Goal: Information Seeking & Learning: Learn about a topic

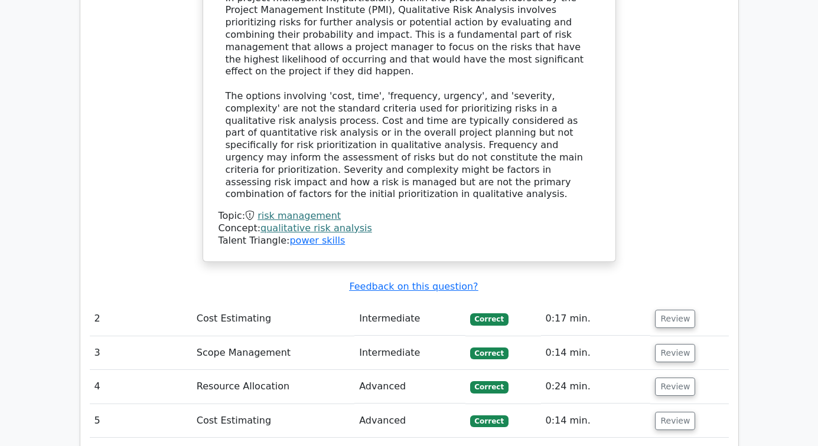
scroll to position [1653, 0]
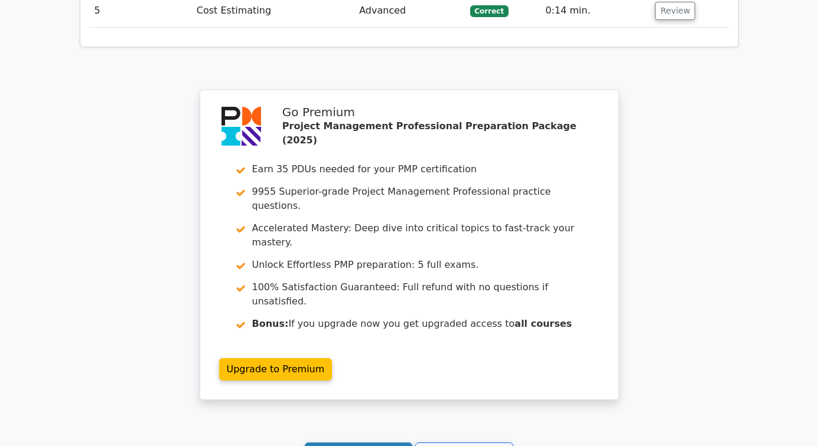
click at [351, 443] on link "Continue practicing" at bounding box center [359, 454] width 108 height 22
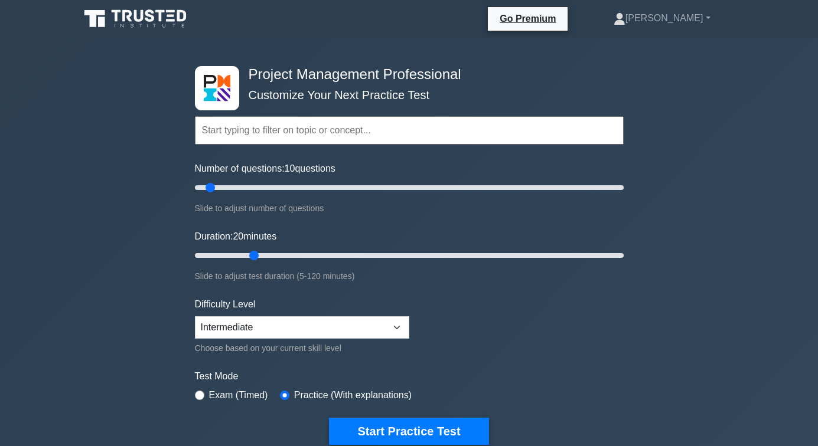
drag, startPoint x: 223, startPoint y: 256, endPoint x: 247, endPoint y: 256, distance: 24.8
type input "20"
click at [247, 256] on input "Duration: 20 minutes" at bounding box center [409, 256] width 429 height 14
drag, startPoint x: 210, startPoint y: 186, endPoint x: 258, endPoint y: 187, distance: 47.8
click at [258, 187] on input "Number of questions: 30 questions" at bounding box center [409, 188] width 429 height 14
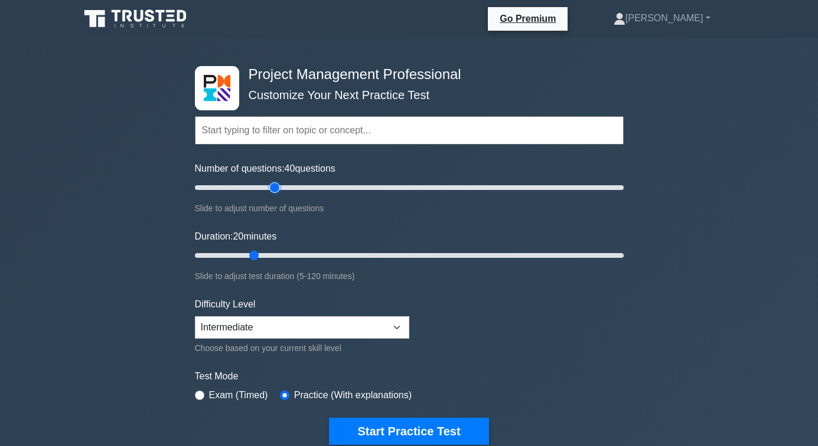
drag, startPoint x: 253, startPoint y: 187, endPoint x: 273, endPoint y: 186, distance: 20.1
type input "40"
click at [273, 186] on input "Number of questions: 40 questions" at bounding box center [409, 188] width 429 height 14
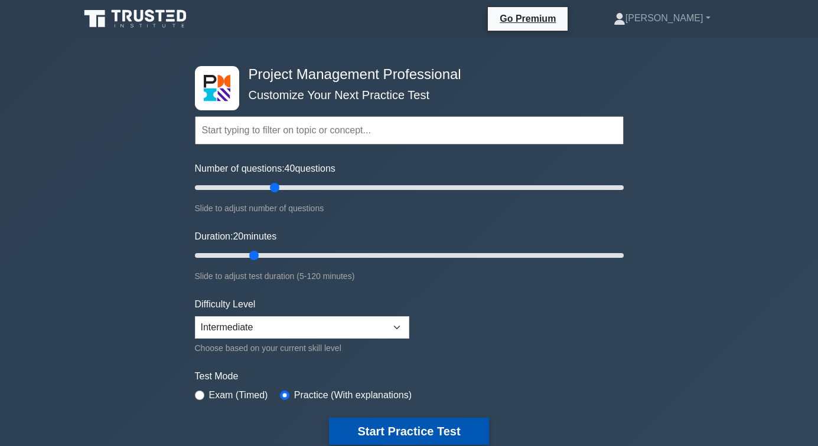
click at [394, 435] on button "Start Practice Test" at bounding box center [408, 431] width 159 height 27
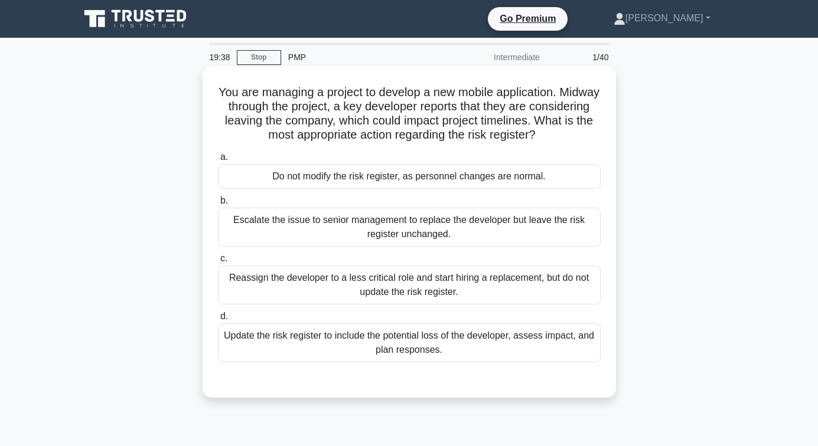
click at [417, 342] on div "Update the risk register to include the potential loss of the developer, assess…" at bounding box center [409, 342] width 383 height 39
click at [218, 321] on input "d. Update the risk register to include the potential loss of the developer, ass…" at bounding box center [218, 317] width 0 height 8
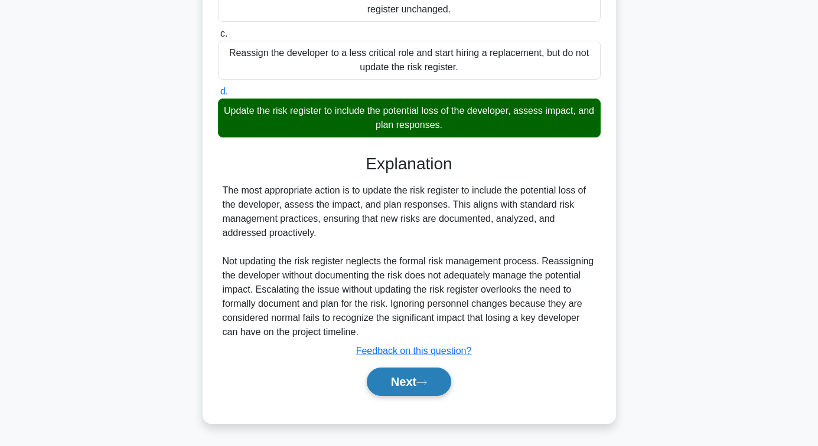
click at [407, 390] on button "Next" at bounding box center [409, 382] width 84 height 28
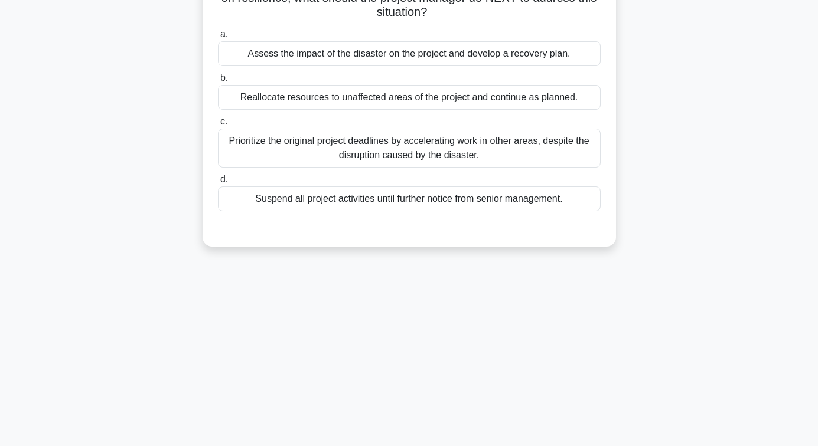
scroll to position [14, 0]
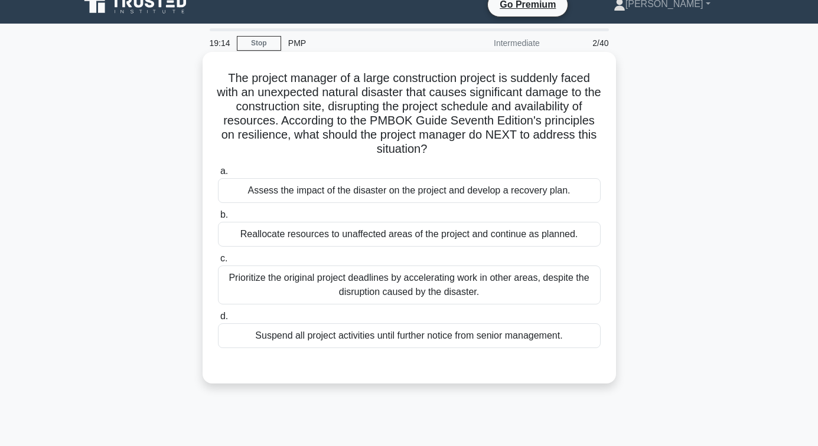
click at [414, 190] on div "Assess the impact of the disaster on the project and develop a recovery plan." at bounding box center [409, 190] width 383 height 25
click at [218, 175] on input "a. Assess the impact of the disaster on the project and develop a recovery plan." at bounding box center [218, 172] width 0 height 8
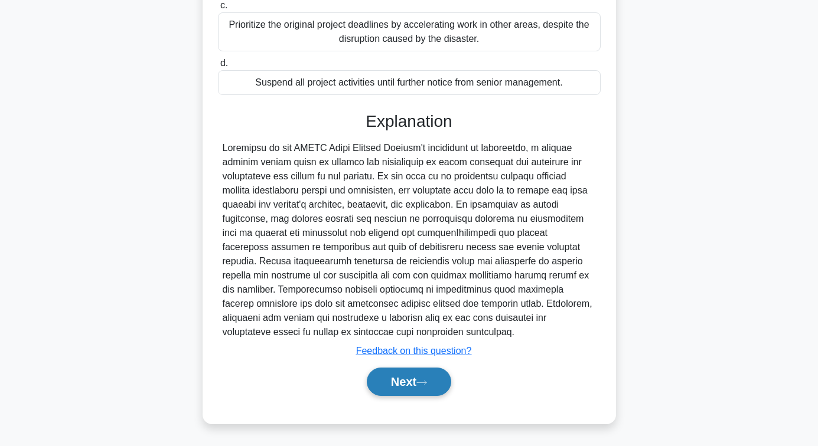
click at [416, 373] on button "Next" at bounding box center [409, 382] width 84 height 28
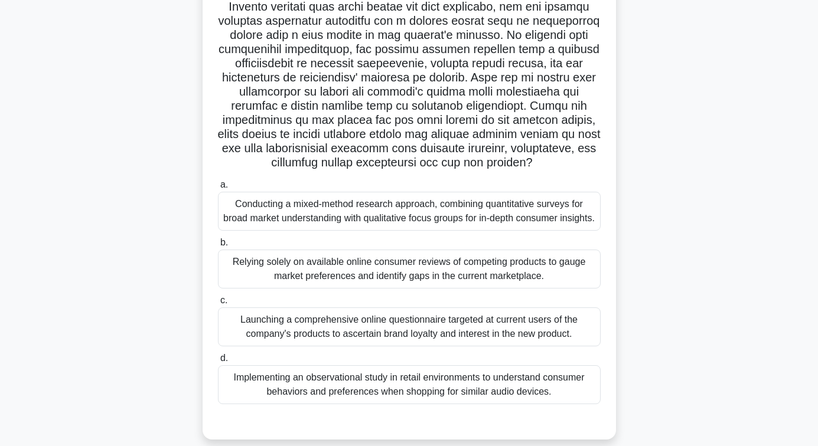
scroll to position [177, 0]
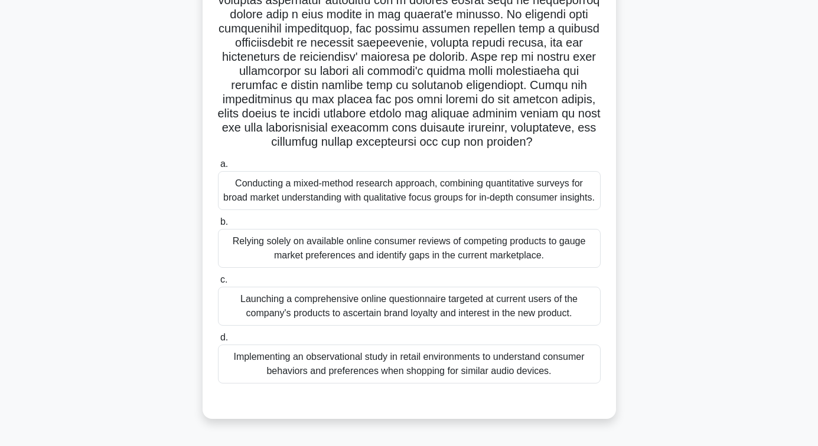
click at [419, 210] on div "Conducting a mixed-method research approach, combining quantitative surveys for…" at bounding box center [409, 190] width 383 height 39
click at [218, 168] on input "a. Conducting a mixed-method research approach, combining quantitative surveys …" at bounding box center [218, 165] width 0 height 8
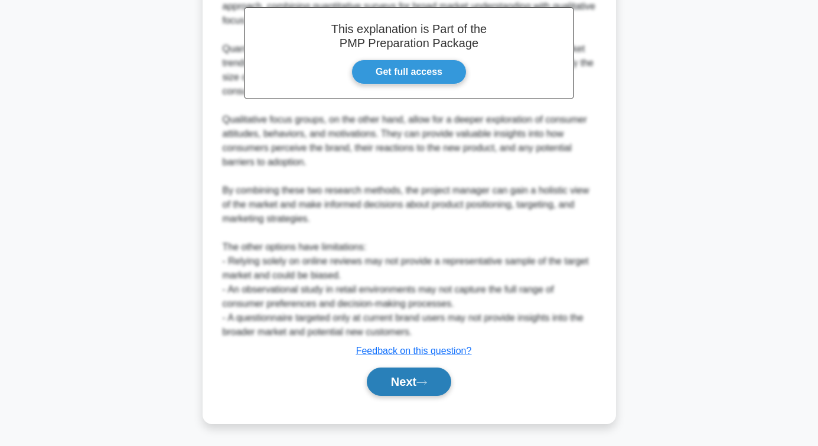
click at [430, 378] on button "Next" at bounding box center [409, 382] width 84 height 28
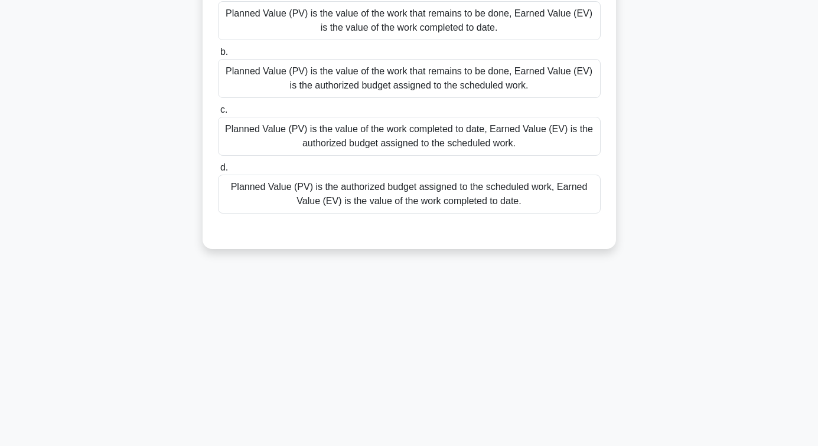
scroll to position [73, 0]
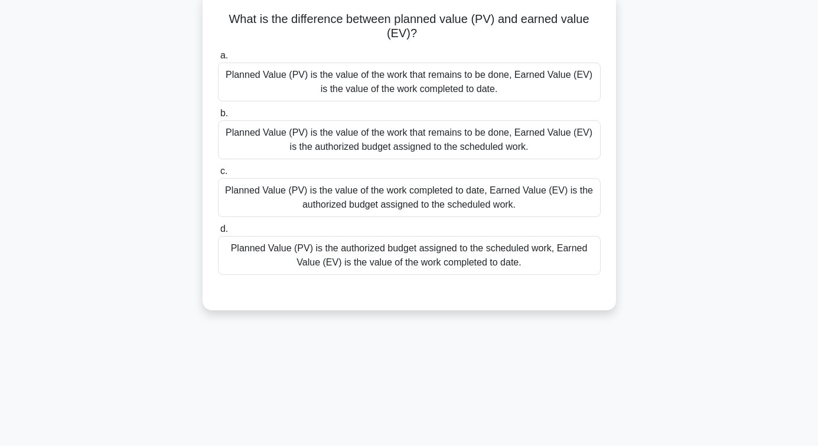
click at [427, 263] on div "Planned Value (PV) is the authorized budget assigned to the scheduled work, Ear…" at bounding box center [409, 255] width 383 height 39
click at [218, 233] on input "d. Planned Value (PV) is the authorized budget assigned to the scheduled work, …" at bounding box center [218, 230] width 0 height 8
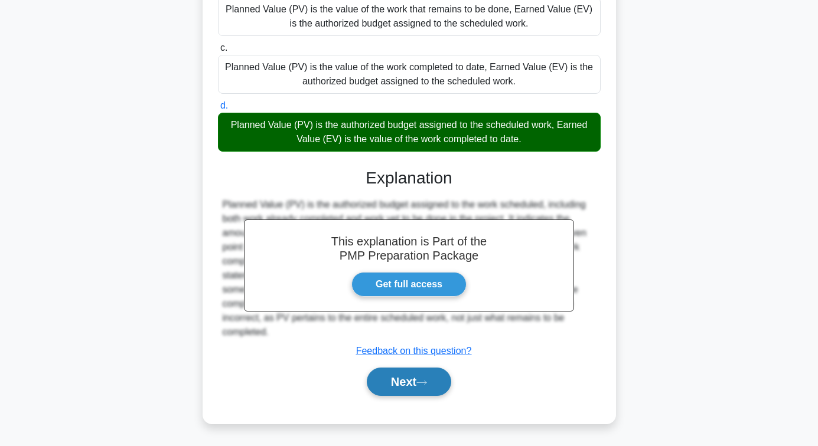
click at [401, 389] on button "Next" at bounding box center [409, 382] width 84 height 28
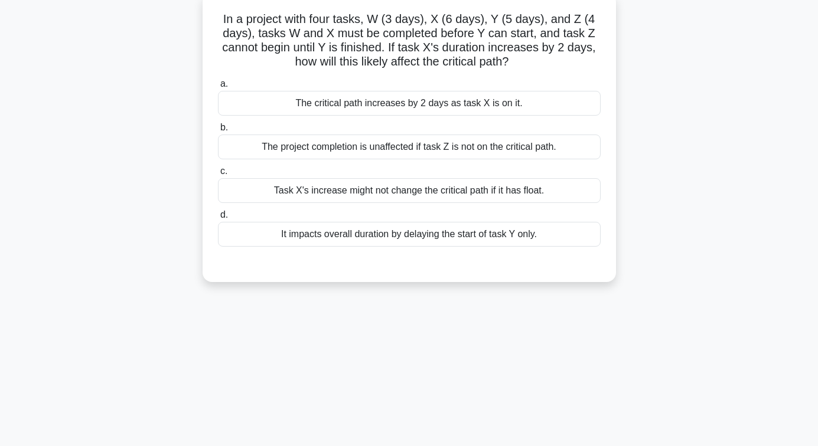
click at [418, 102] on div "The critical path increases by 2 days as task X is on it." at bounding box center [409, 103] width 383 height 25
click at [218, 88] on input "a. The critical path increases by 2 days as task X is on it." at bounding box center [218, 84] width 0 height 8
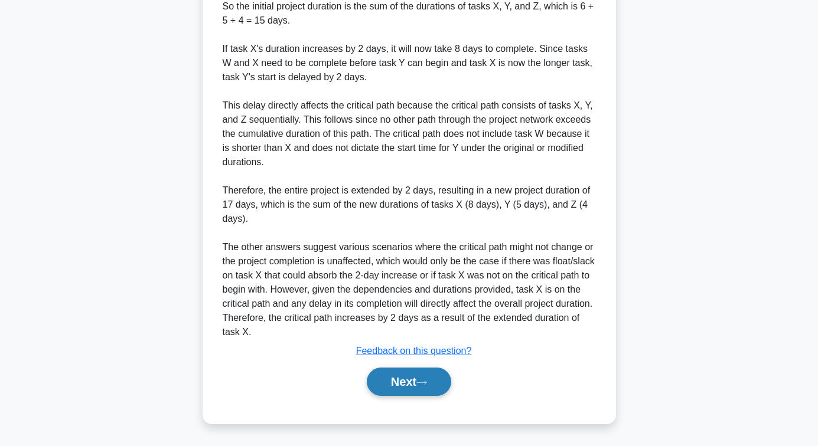
click at [417, 378] on button "Next" at bounding box center [409, 382] width 84 height 28
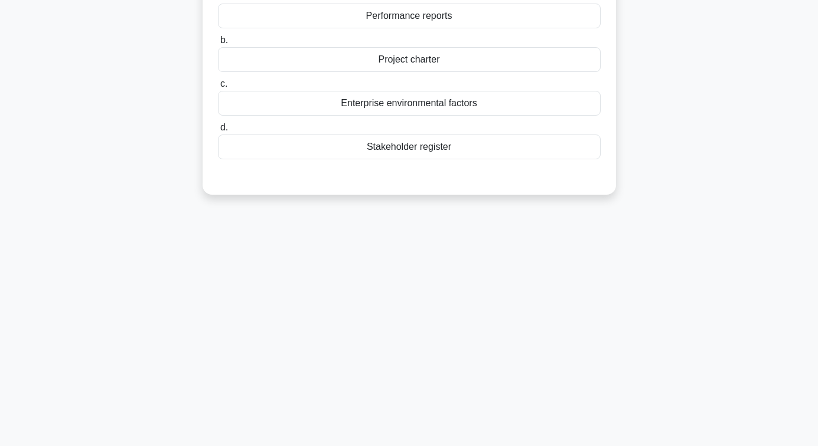
scroll to position [59, 0]
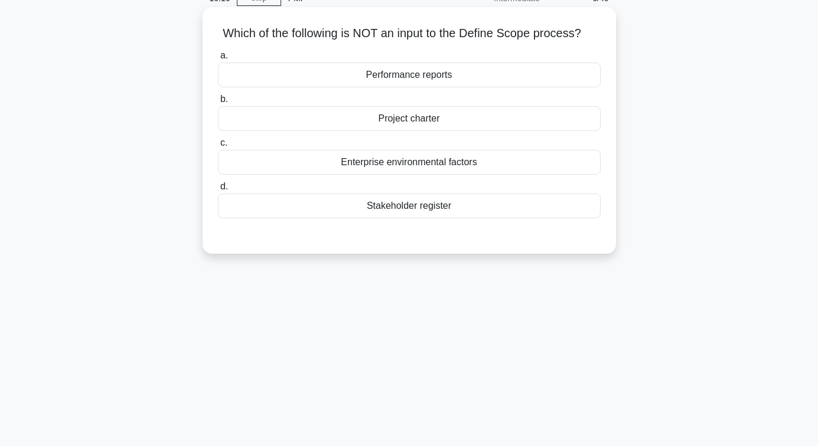
click at [408, 75] on div "Performance reports" at bounding box center [409, 75] width 383 height 25
click at [218, 60] on input "a. Performance reports" at bounding box center [218, 56] width 0 height 8
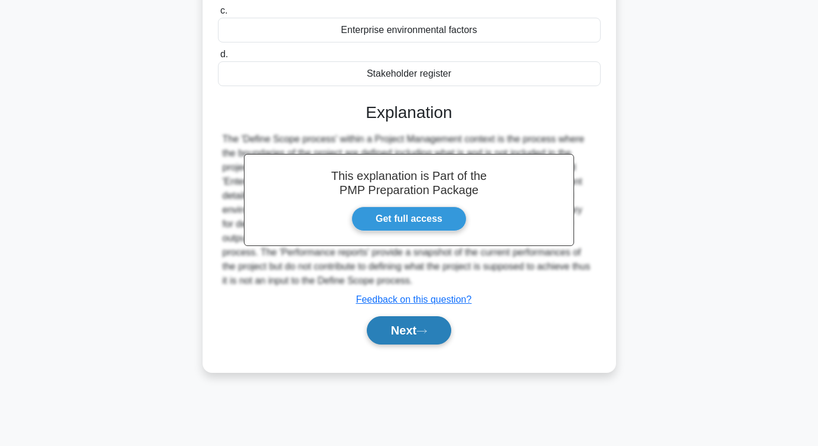
click at [422, 341] on button "Next" at bounding box center [409, 330] width 84 height 28
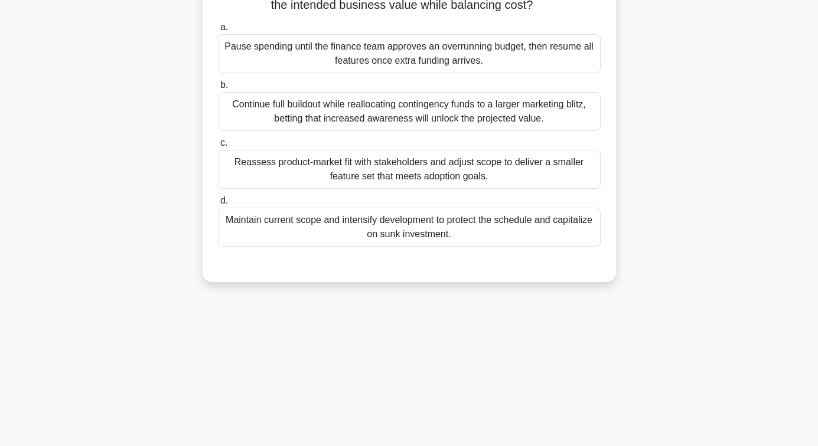
scroll to position [73, 0]
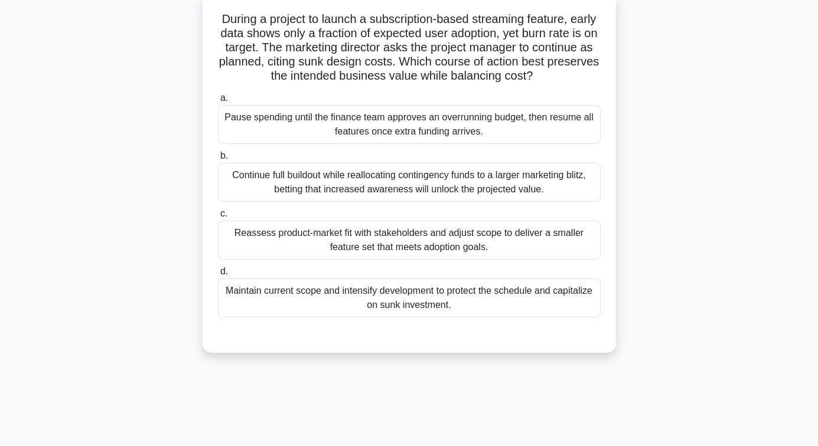
click at [435, 226] on div "Reassess product-market fit with stakeholders and adjust scope to deliver a sma…" at bounding box center [409, 240] width 383 height 39
click at [218, 218] on input "c. Reassess product-market fit with stakeholders and adjust scope to deliver a …" at bounding box center [218, 214] width 0 height 8
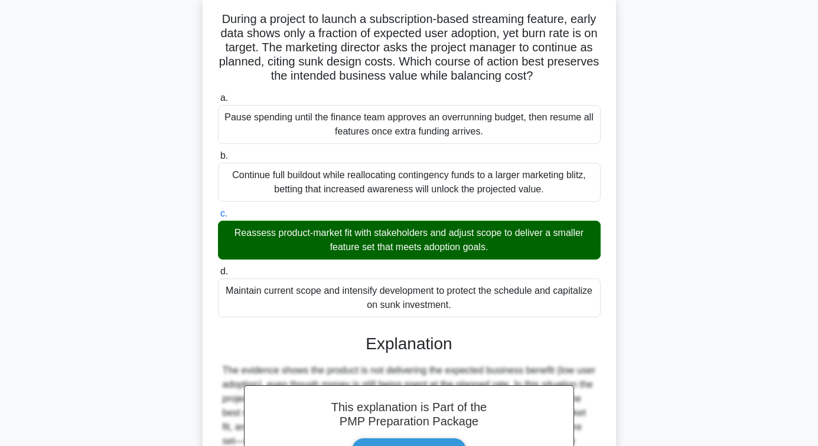
scroll to position [325, 0]
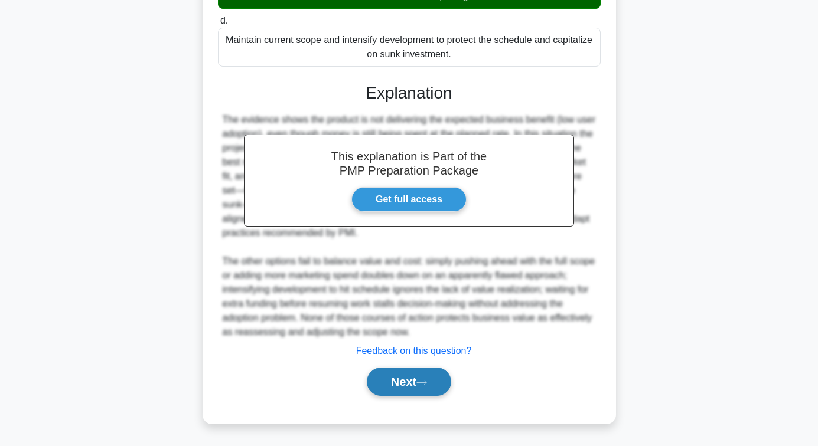
click at [416, 377] on button "Next" at bounding box center [409, 382] width 84 height 28
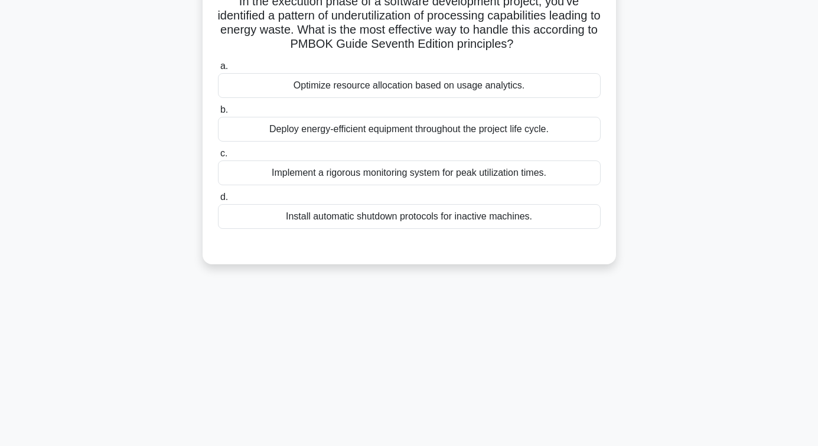
scroll to position [73, 0]
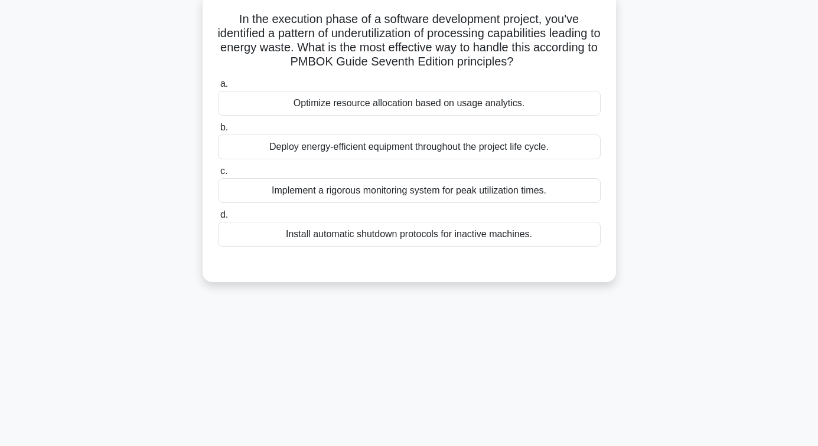
click at [423, 96] on div "Optimize resource allocation based on usage analytics." at bounding box center [409, 103] width 383 height 25
click at [218, 88] on input "a. Optimize resource allocation based on usage analytics." at bounding box center [218, 84] width 0 height 8
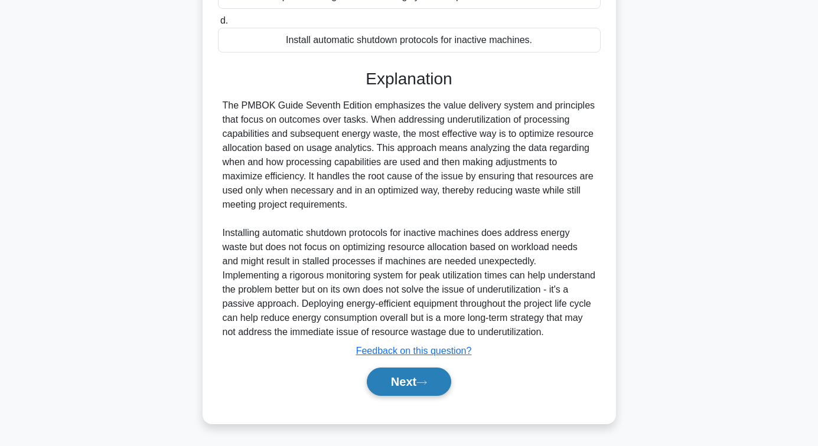
click at [406, 369] on button "Next" at bounding box center [409, 382] width 84 height 28
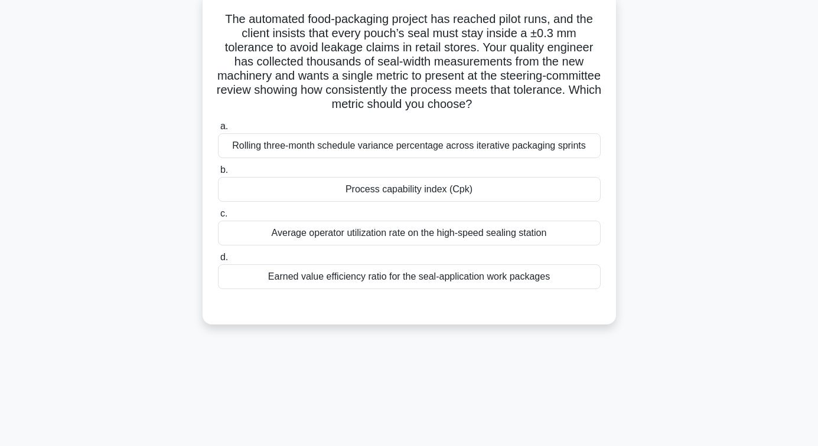
click at [416, 189] on div "Process capability index (Cpk)" at bounding box center [409, 189] width 383 height 25
click at [218, 174] on input "b. Process capability index (Cpk)" at bounding box center [218, 170] width 0 height 8
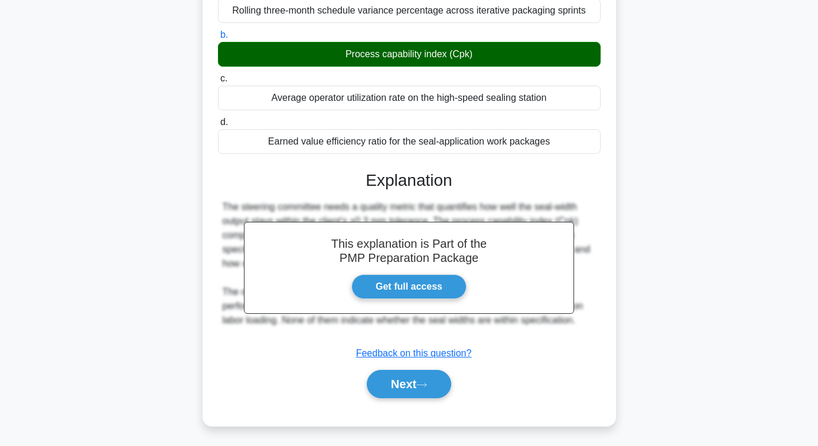
scroll to position [211, 0]
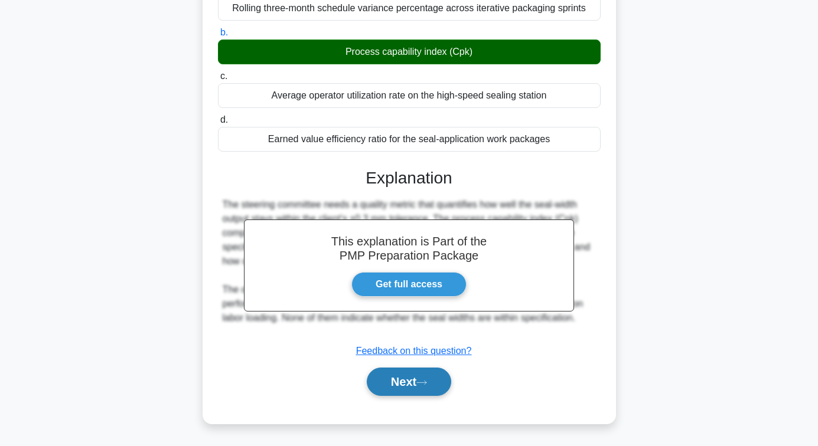
click at [414, 380] on button "Next" at bounding box center [409, 382] width 84 height 28
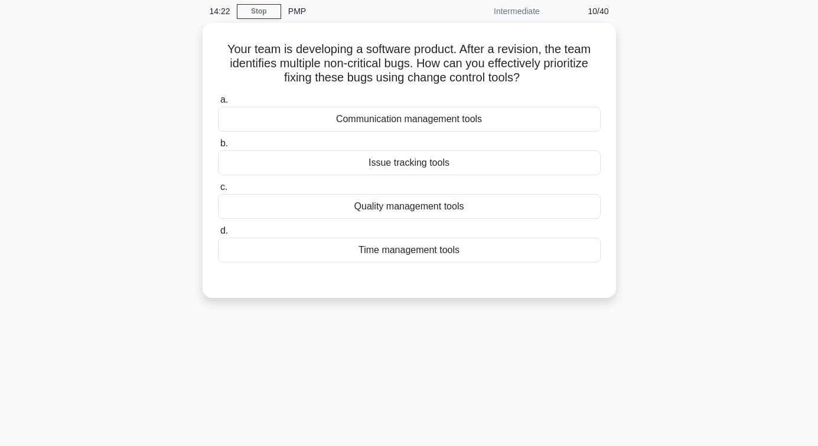
scroll to position [73, 0]
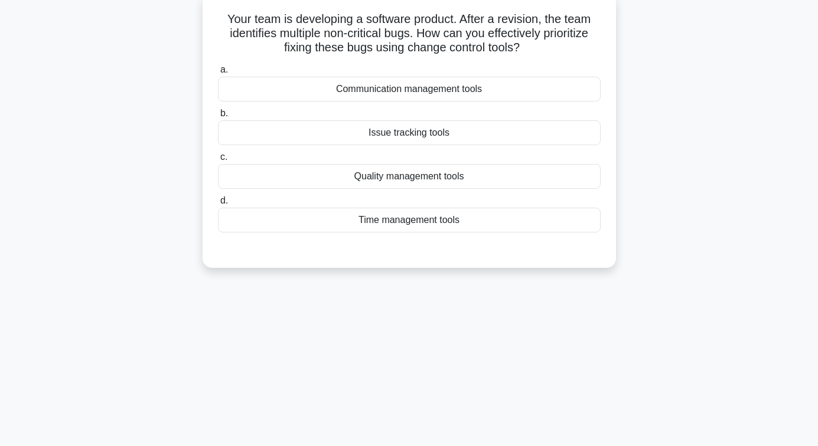
click at [408, 138] on div "Issue tracking tools" at bounding box center [409, 132] width 383 height 25
click at [218, 117] on input "b. Issue tracking tools" at bounding box center [218, 114] width 0 height 8
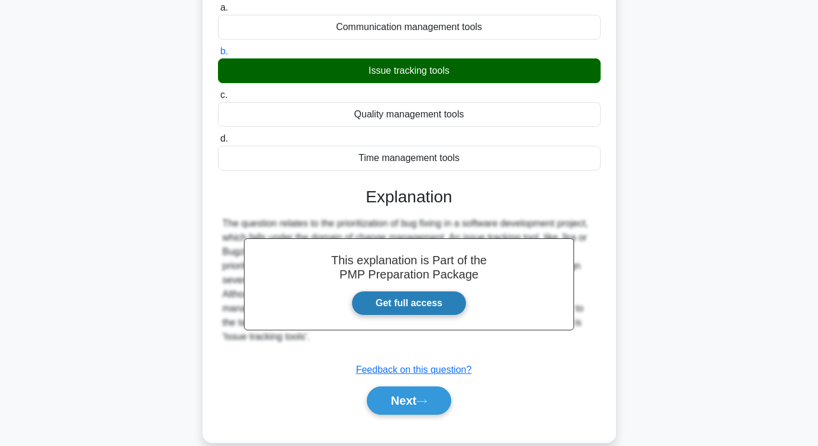
scroll to position [191, 0]
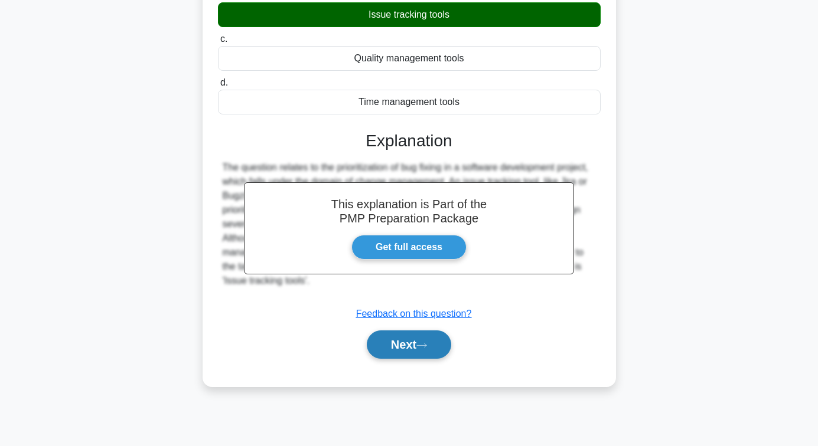
click at [386, 338] on button "Next" at bounding box center [409, 345] width 84 height 28
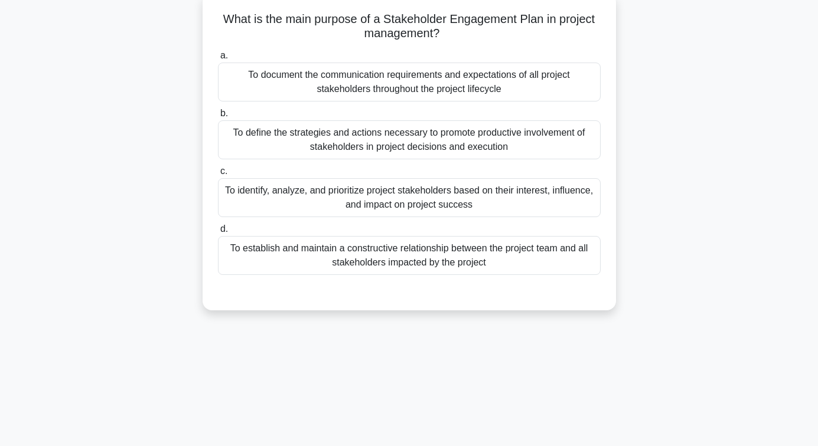
scroll to position [73, 0]
click at [400, 205] on div "To identify, analyze, and prioritize project stakeholders based on their intere…" at bounding box center [409, 197] width 383 height 39
click at [218, 175] on input "c. To identify, analyze, and prioritize project stakeholders based on their int…" at bounding box center [218, 172] width 0 height 8
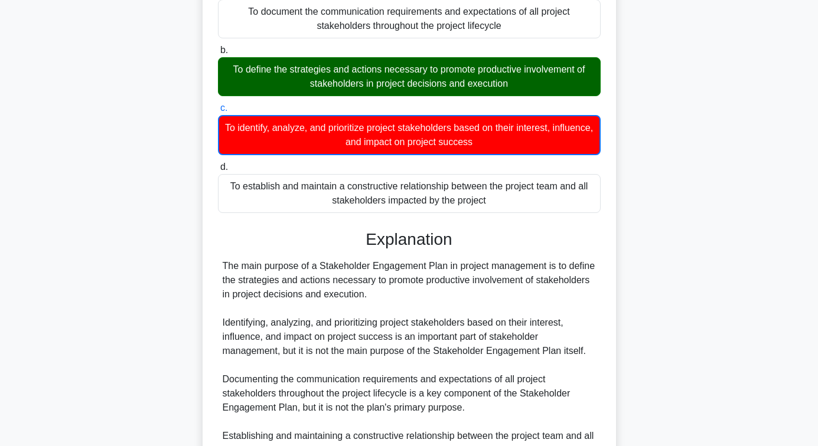
scroll to position [269, 0]
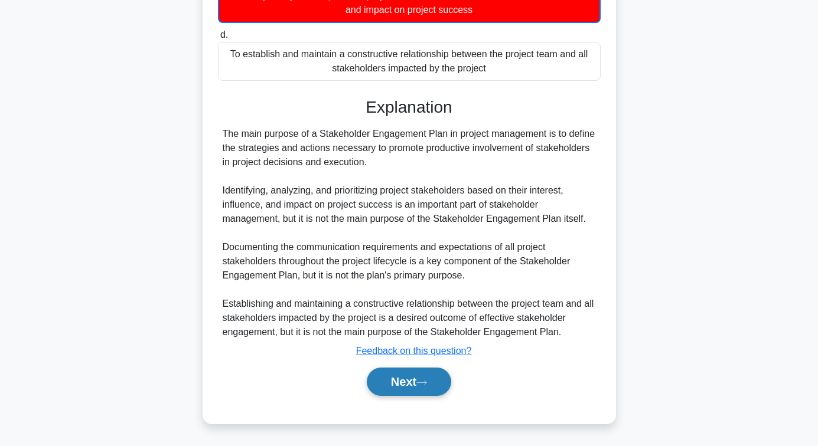
click at [410, 387] on button "Next" at bounding box center [409, 382] width 84 height 28
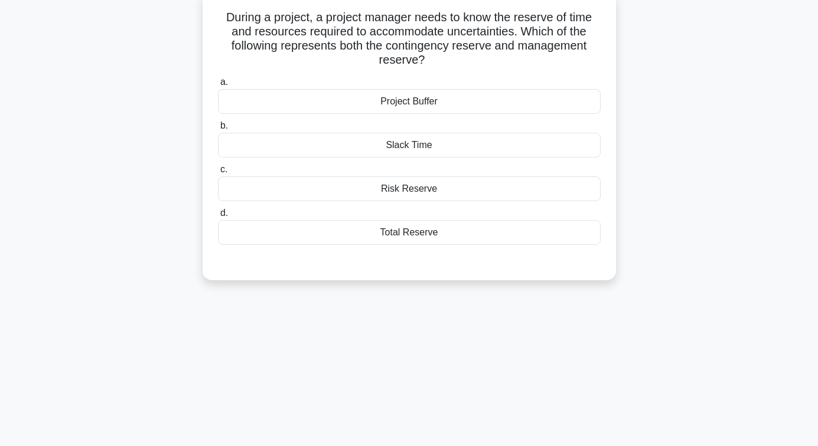
scroll to position [73, 0]
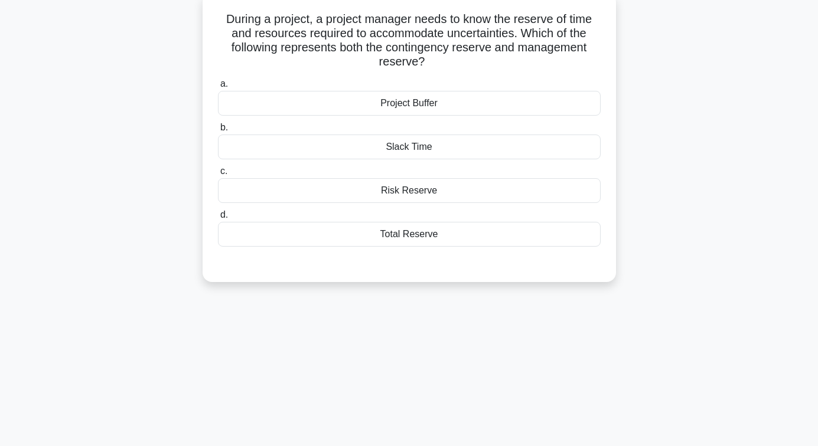
click at [417, 105] on div "Project Buffer" at bounding box center [409, 103] width 383 height 25
click at [218, 88] on input "a. Project Buffer" at bounding box center [218, 84] width 0 height 8
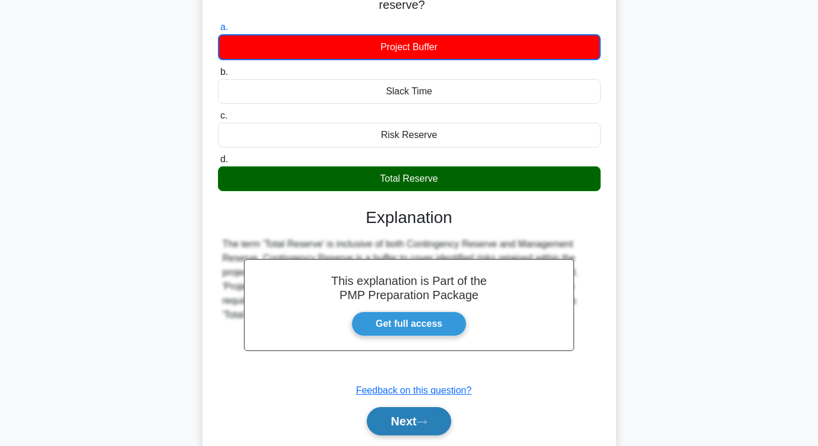
scroll to position [191, 0]
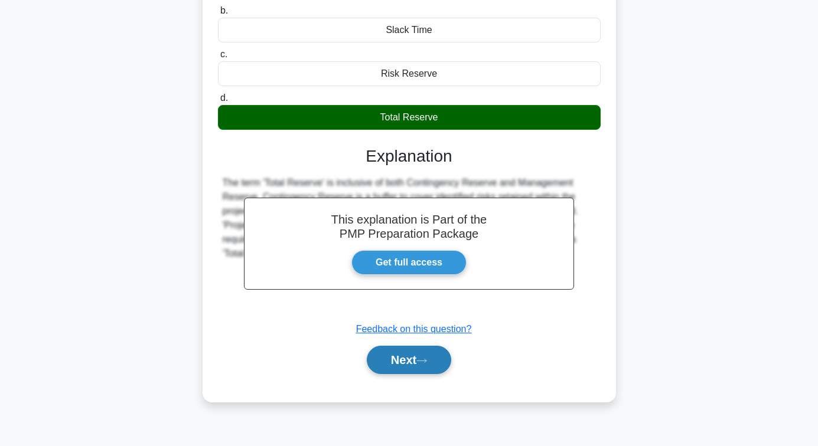
click at [408, 357] on button "Next" at bounding box center [409, 360] width 84 height 28
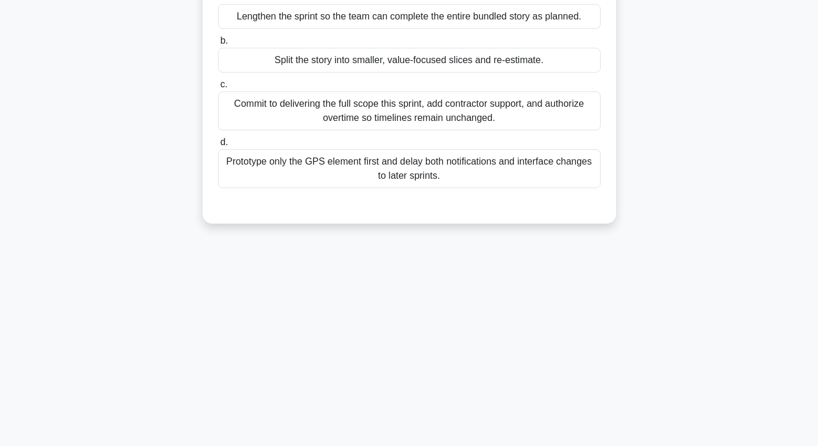
click at [408, 355] on div "12:51 Stop PMP Intermediate 13/40 During backlog refinement, the team reviews t…" at bounding box center [409, 146] width 673 height 590
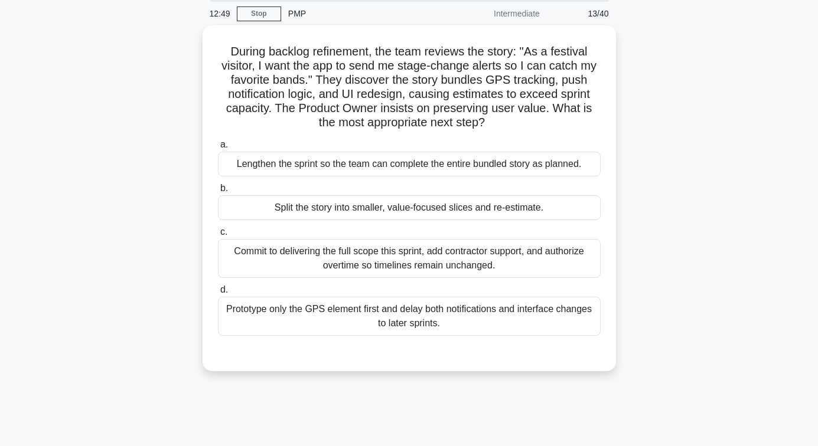
scroll to position [73, 0]
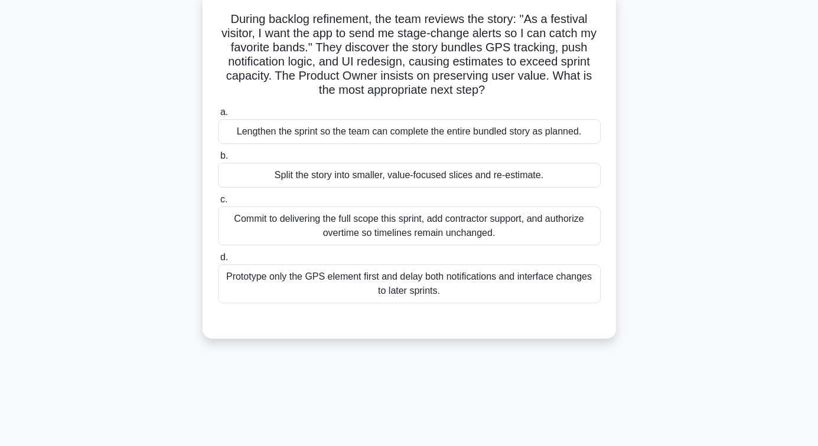
click at [424, 174] on div "Split the story into smaller, value-focused slices and re-estimate." at bounding box center [409, 175] width 383 height 25
click at [218, 160] on input "b. Split the story into smaller, value-focused slices and re-estimate." at bounding box center [218, 156] width 0 height 8
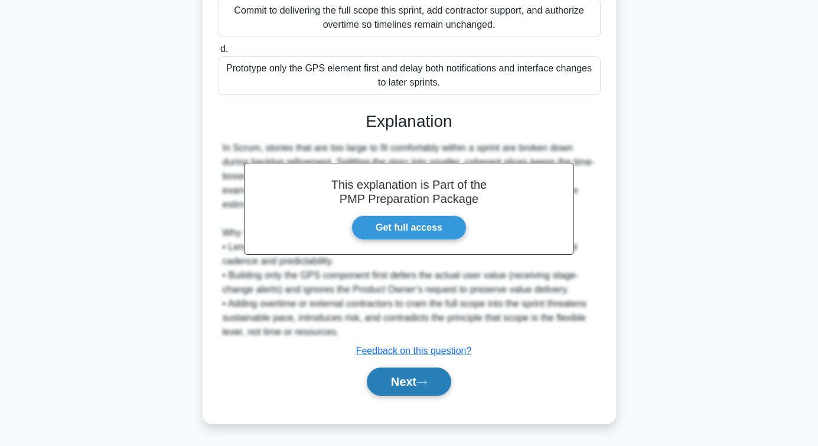
click at [406, 375] on button "Next" at bounding box center [409, 382] width 84 height 28
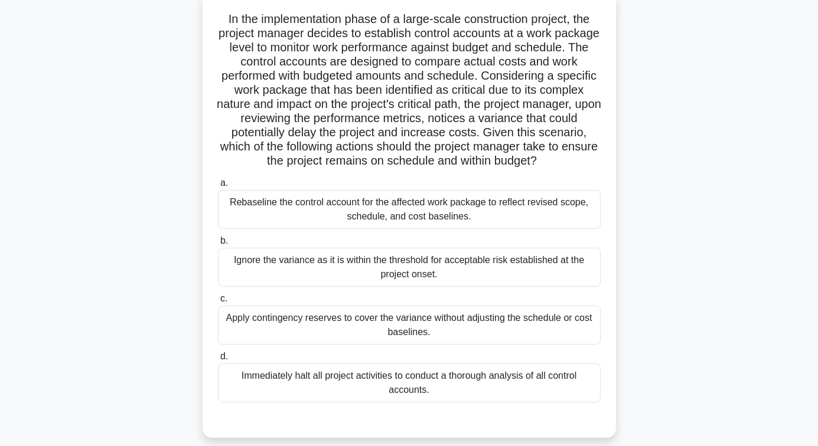
click at [408, 229] on div "Rebaseline the control account for the affected work package to reflect revised…" at bounding box center [409, 209] width 383 height 39
click at [218, 187] on input "a. Rebaseline the control account for the affected work package to reflect revi…" at bounding box center [218, 183] width 0 height 8
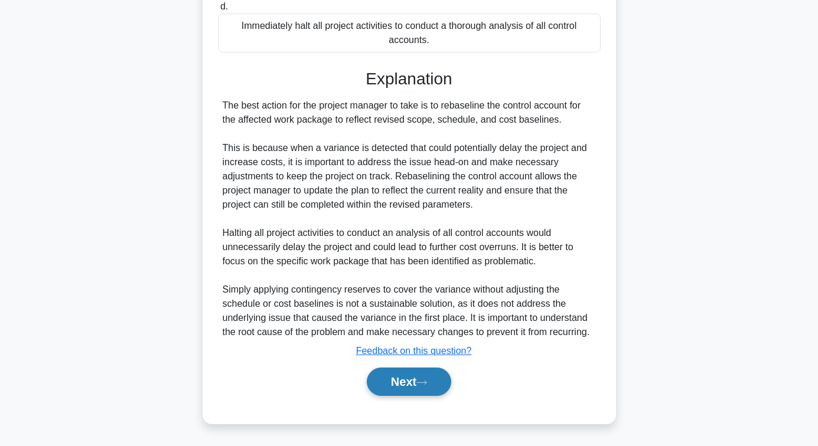
click at [405, 393] on button "Next" at bounding box center [409, 382] width 84 height 28
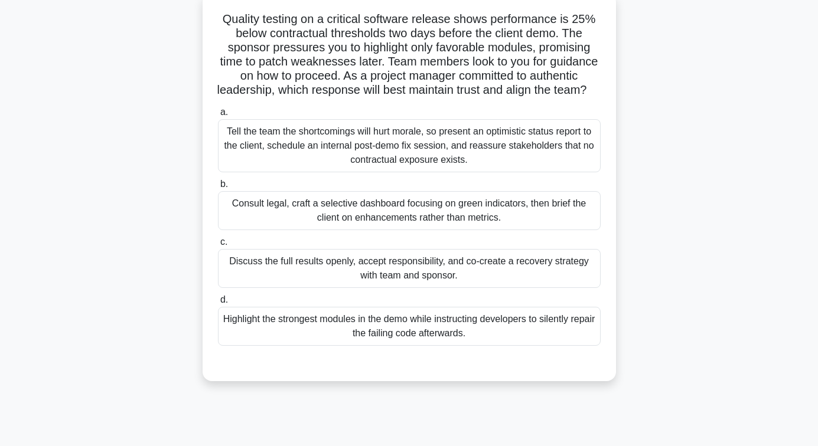
click at [404, 283] on div "Discuss the full results openly, accept responsibility, and co-create a recover…" at bounding box center [409, 268] width 383 height 39
click at [218, 246] on input "c. Discuss the full results openly, accept responsibility, and co-create a reco…" at bounding box center [218, 242] width 0 height 8
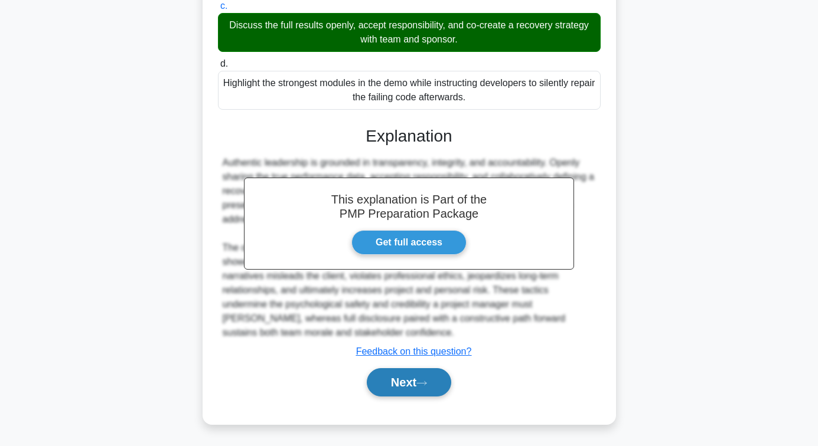
click at [401, 389] on button "Next" at bounding box center [409, 382] width 84 height 28
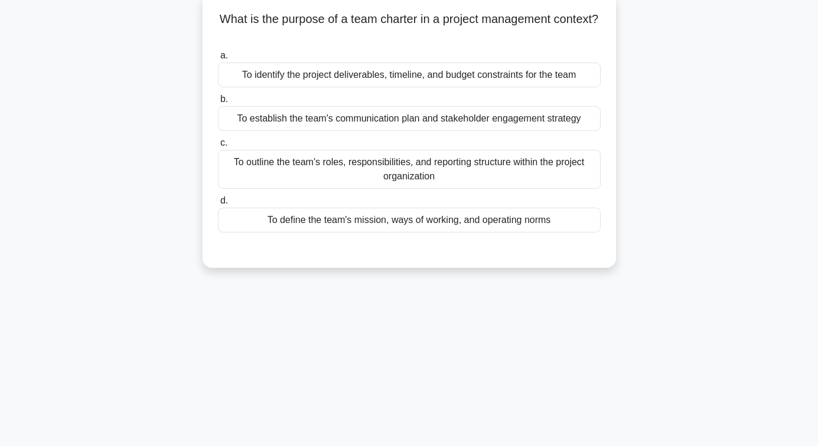
click at [406, 220] on div "To define the team's mission, ways of working, and operating norms" at bounding box center [409, 220] width 383 height 25
click at [218, 205] on input "d. To define the team's mission, ways of working, and operating norms" at bounding box center [218, 201] width 0 height 8
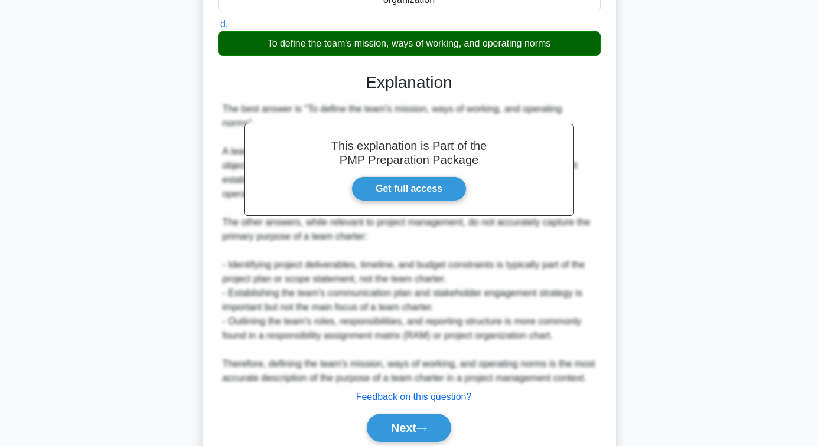
scroll to position [250, 0]
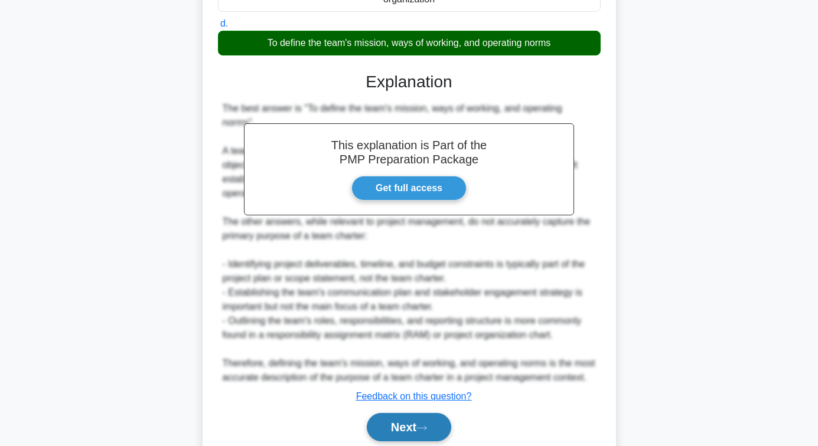
click at [394, 413] on button "Next" at bounding box center [409, 427] width 84 height 28
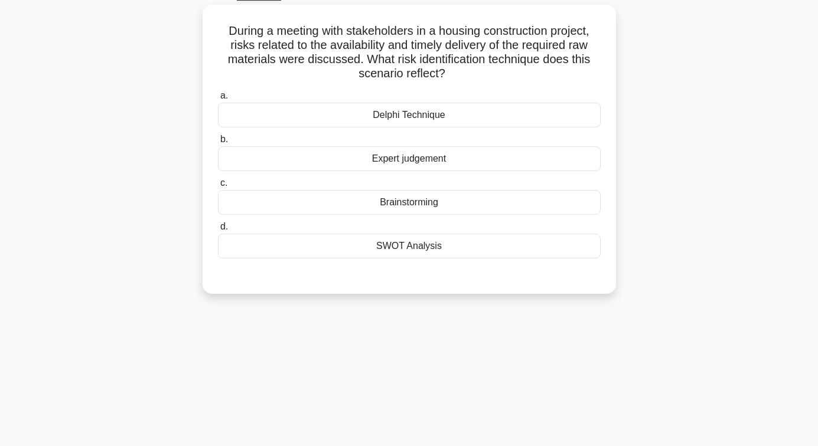
scroll to position [73, 0]
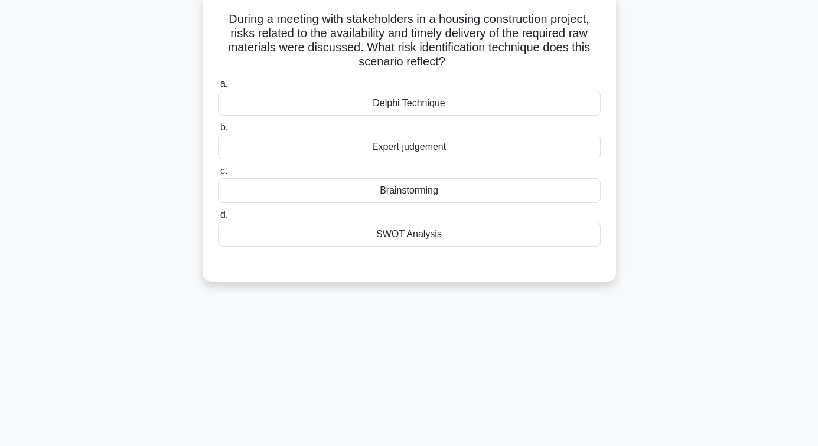
click at [411, 145] on div "Expert judgement" at bounding box center [409, 147] width 383 height 25
click at [218, 132] on input "b. Expert judgement" at bounding box center [218, 128] width 0 height 8
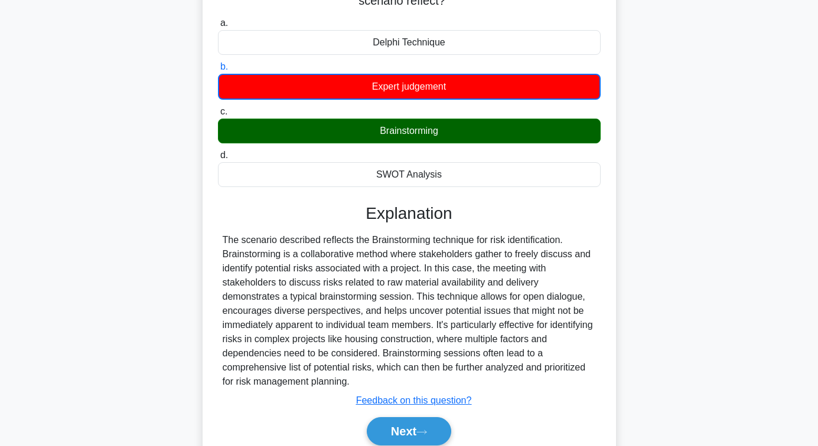
scroll to position [191, 0]
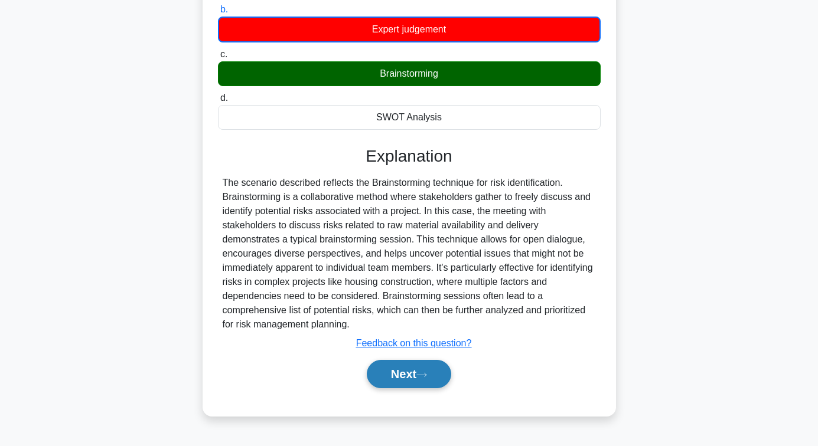
click at [414, 375] on button "Next" at bounding box center [409, 374] width 84 height 28
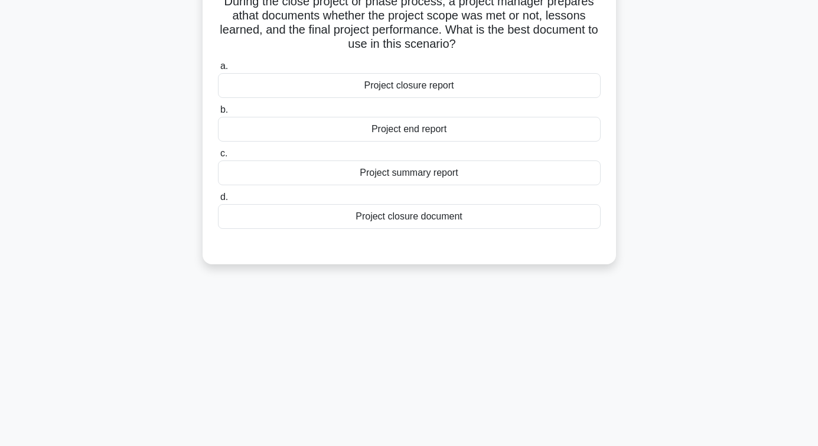
scroll to position [73, 0]
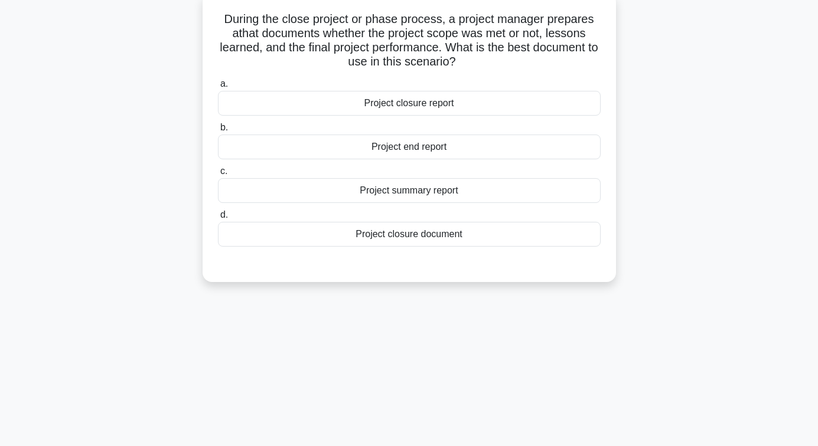
click at [415, 236] on div "Project closure document" at bounding box center [409, 234] width 383 height 25
click at [218, 219] on input "d. Project closure document" at bounding box center [218, 215] width 0 height 8
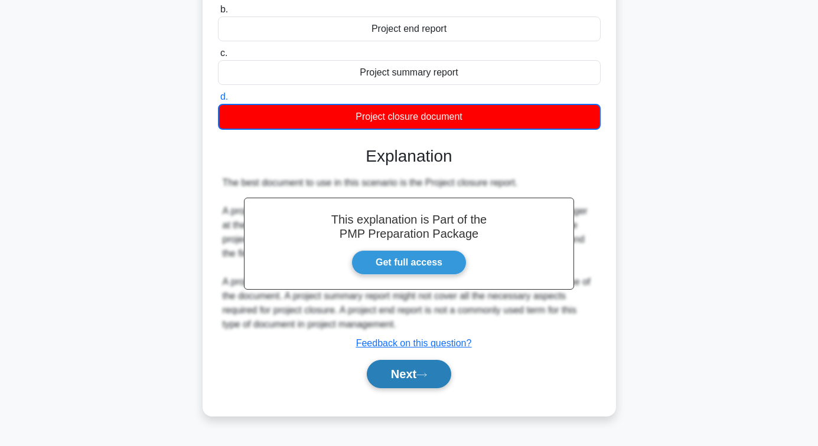
click at [394, 371] on button "Next" at bounding box center [409, 374] width 84 height 28
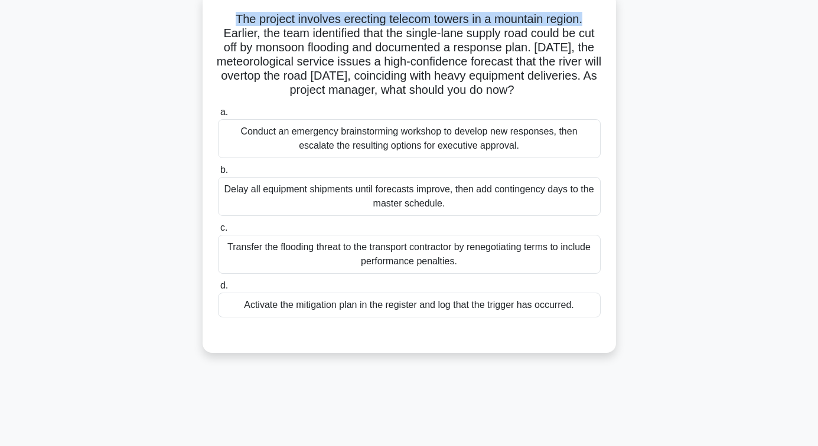
drag, startPoint x: 233, startPoint y: 18, endPoint x: 590, endPoint y: 22, distance: 357.2
click at [590, 22] on h5 "The project involves erecting telecom towers in a mountain region. Earlier, the…" at bounding box center [409, 55] width 385 height 86
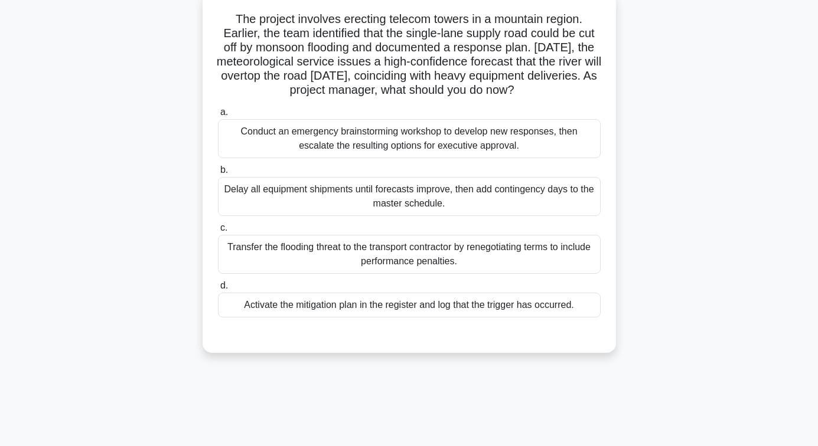
click at [421, 305] on div "Activate the mitigation plan in the register and log that the trigger has occur…" at bounding box center [409, 305] width 383 height 25
click at [218, 290] on input "d. Activate the mitigation plan in the register and log that the trigger has oc…" at bounding box center [218, 286] width 0 height 8
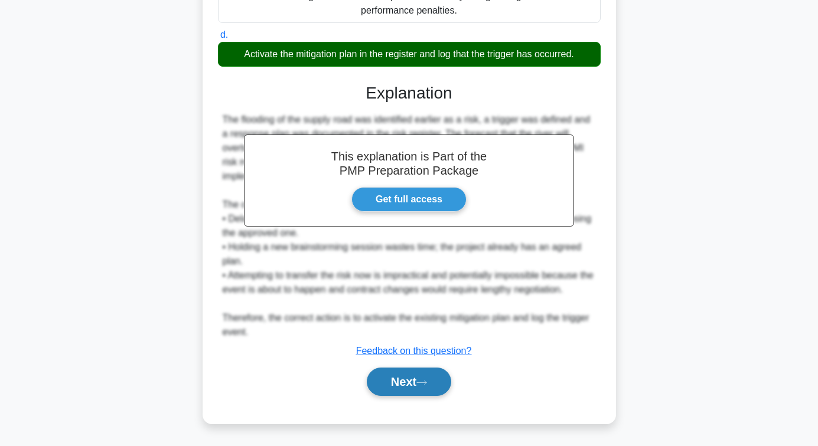
click at [408, 383] on button "Next" at bounding box center [409, 382] width 84 height 28
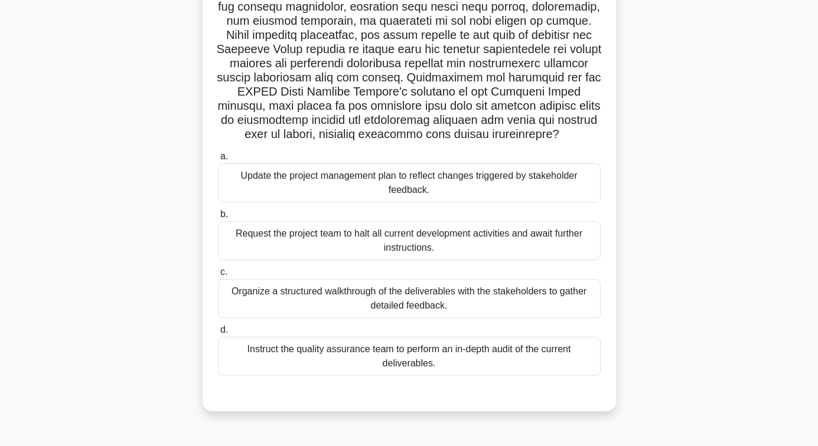
scroll to position [191, 0]
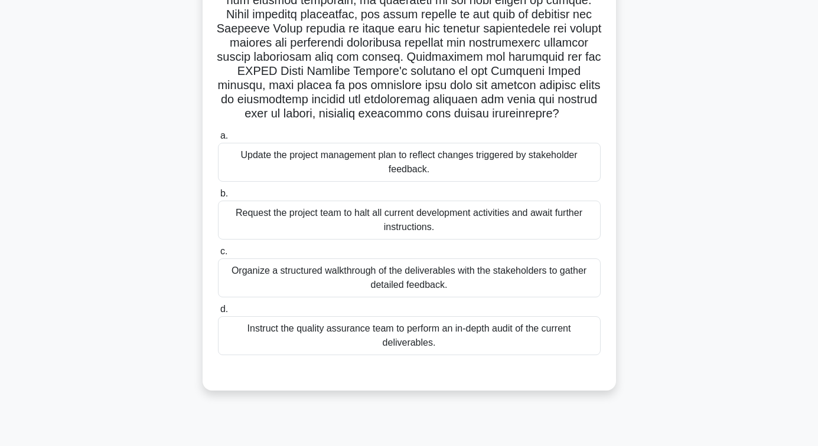
click at [411, 280] on div "Organize a structured walkthrough of the deliverables with the stakeholders to …" at bounding box center [409, 278] width 383 height 39
click at [218, 256] on input "c. Organize a structured walkthrough of the deliverables with the stakeholders …" at bounding box center [218, 252] width 0 height 8
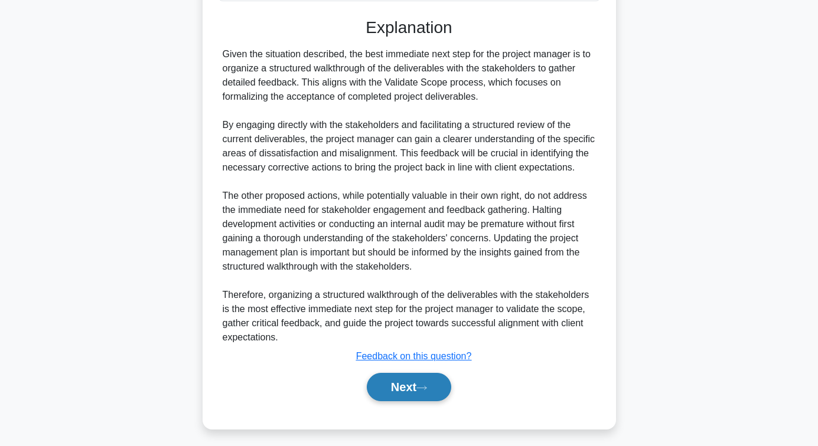
click at [401, 392] on button "Next" at bounding box center [409, 387] width 84 height 28
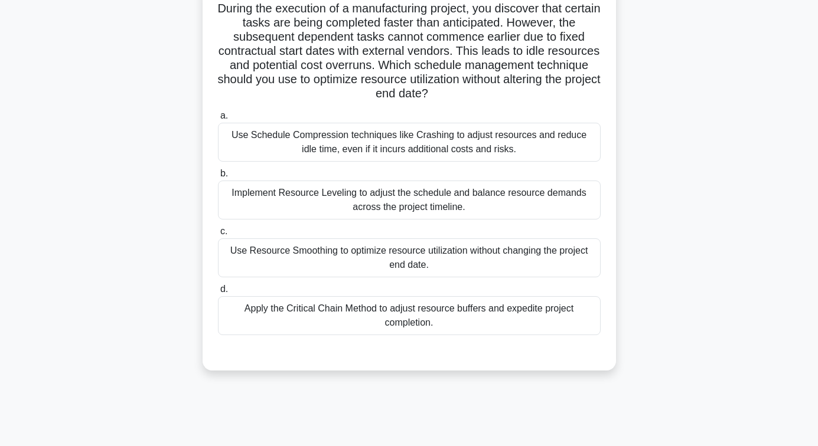
scroll to position [73, 0]
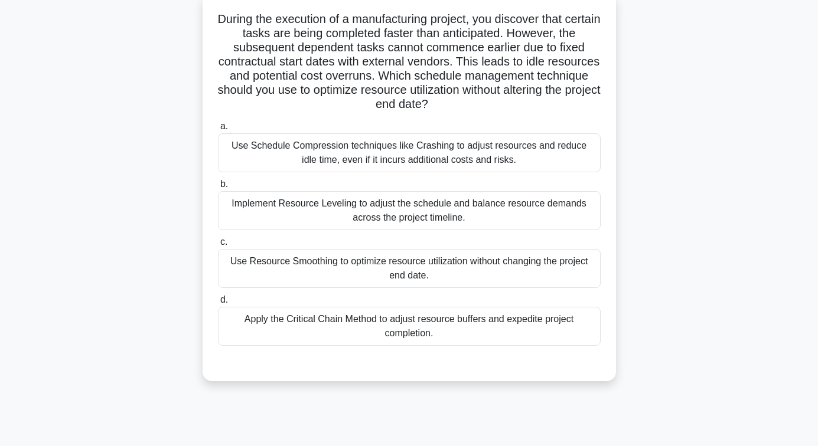
click at [416, 214] on div "Implement Resource Leveling to adjust the schedule and balance resource demands…" at bounding box center [409, 210] width 383 height 39
click at [218, 188] on input "b. Implement Resource Leveling to adjust the schedule and balance resource dema…" at bounding box center [218, 185] width 0 height 8
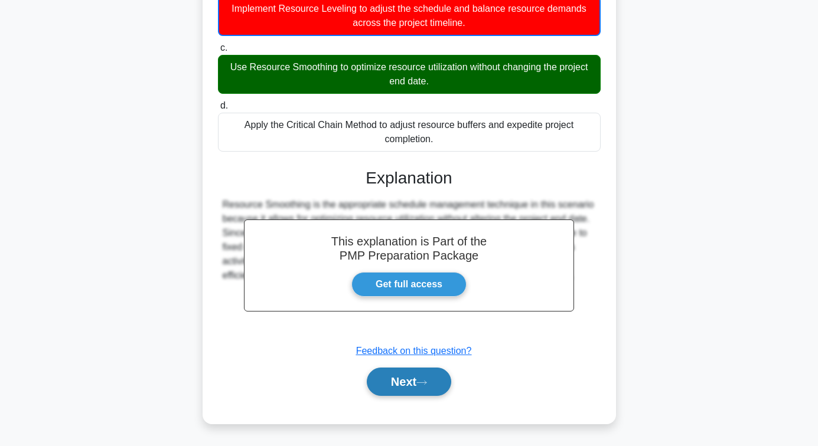
click at [401, 380] on button "Next" at bounding box center [409, 382] width 84 height 28
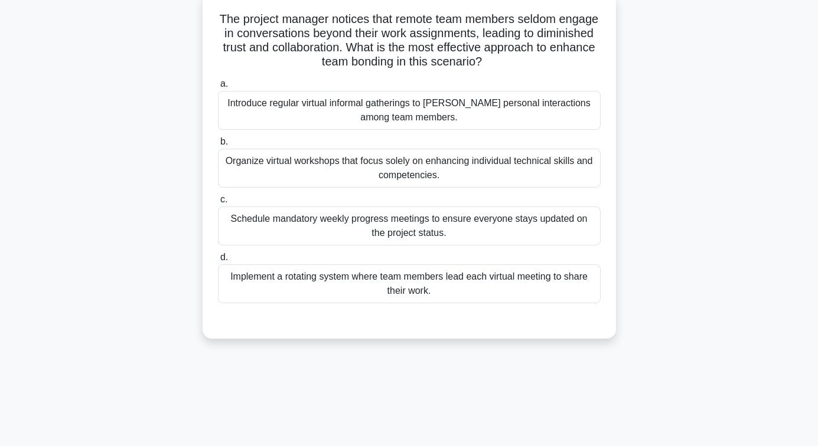
click at [414, 112] on div "Introduce regular virtual informal gatherings to foster personal interactions a…" at bounding box center [409, 110] width 383 height 39
click at [218, 88] on input "a. Introduce regular virtual informal gatherings to foster personal interaction…" at bounding box center [218, 84] width 0 height 8
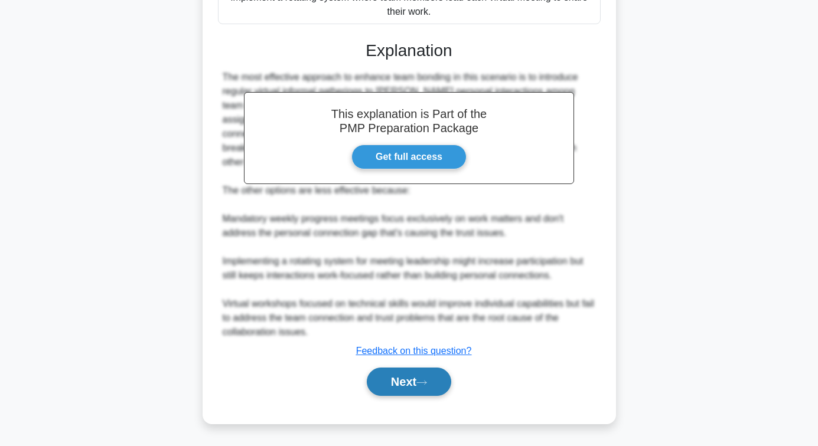
click at [402, 380] on button "Next" at bounding box center [409, 382] width 84 height 28
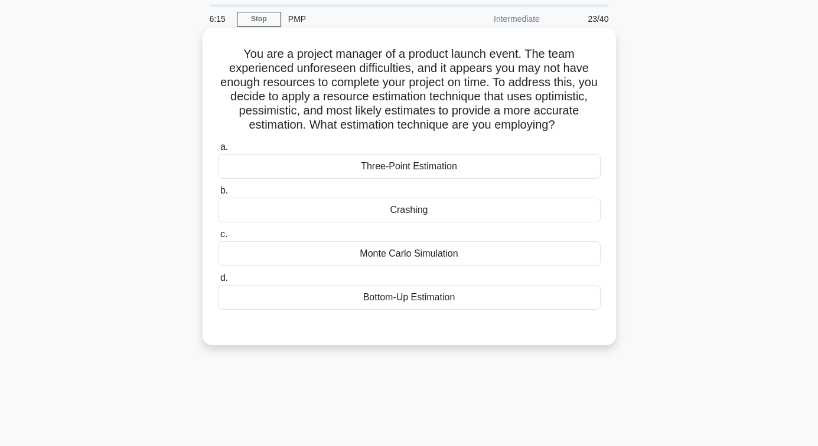
scroll to position [59, 0]
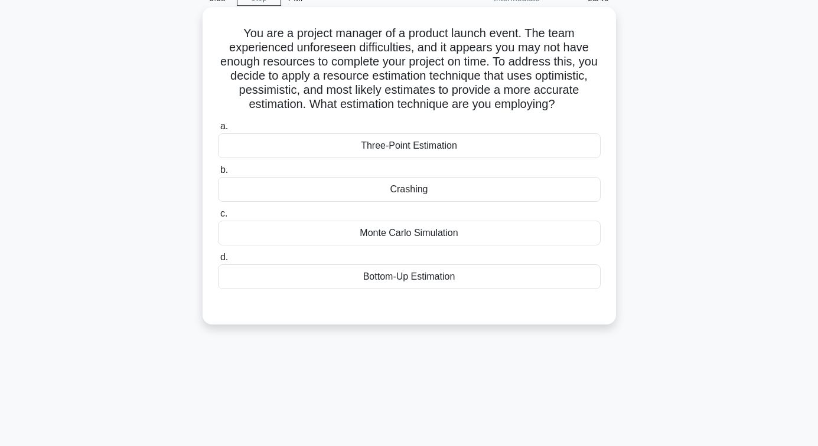
drag, startPoint x: 254, startPoint y: 80, endPoint x: 586, endPoint y: 102, distance: 331.8
click at [586, 102] on h5 "You are a project manager of a product launch event. The team experienced unfor…" at bounding box center [409, 69] width 385 height 86
click at [411, 143] on div "Three-Point Estimation" at bounding box center [409, 145] width 383 height 25
click at [218, 130] on input "a. Three-Point Estimation" at bounding box center [218, 127] width 0 height 8
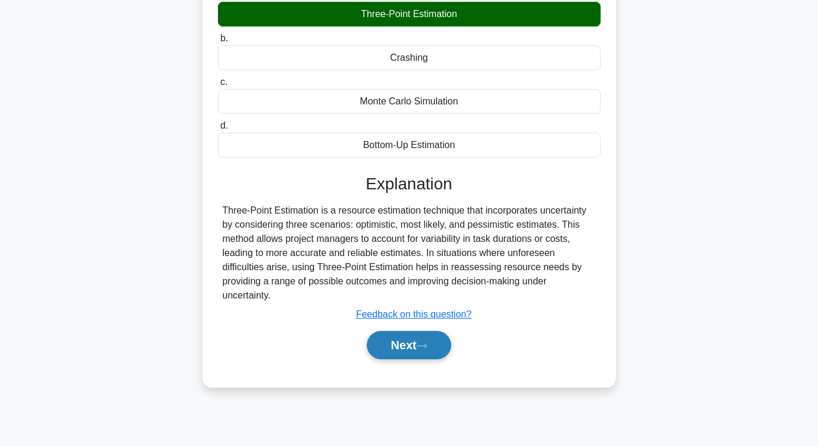
scroll to position [191, 0]
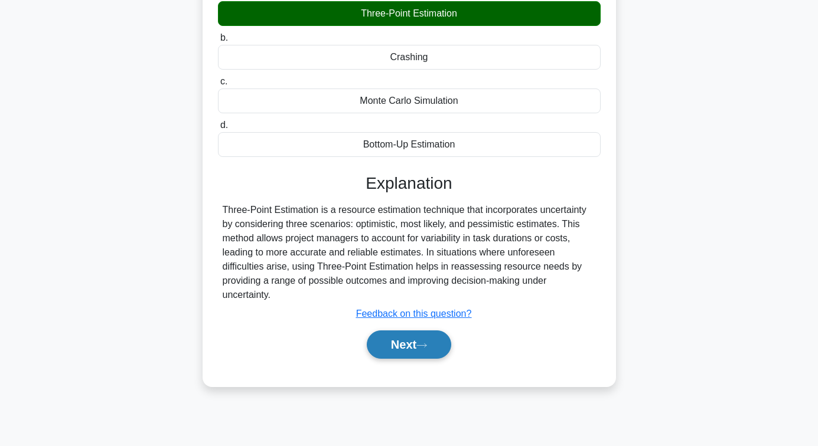
click at [420, 357] on button "Next" at bounding box center [409, 345] width 84 height 28
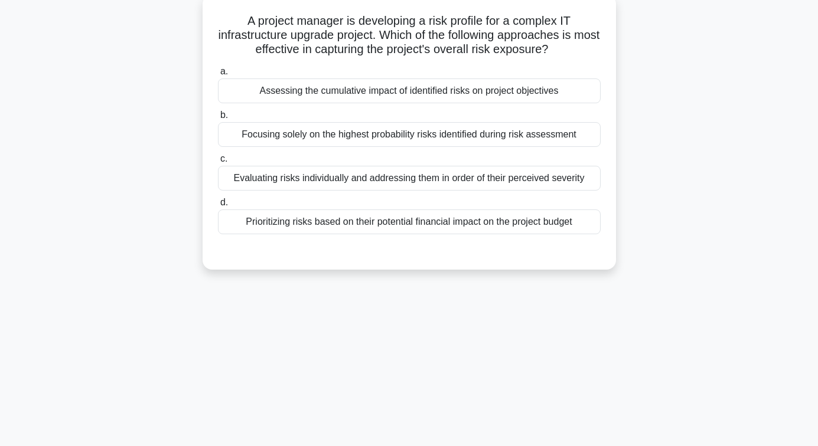
scroll to position [73, 0]
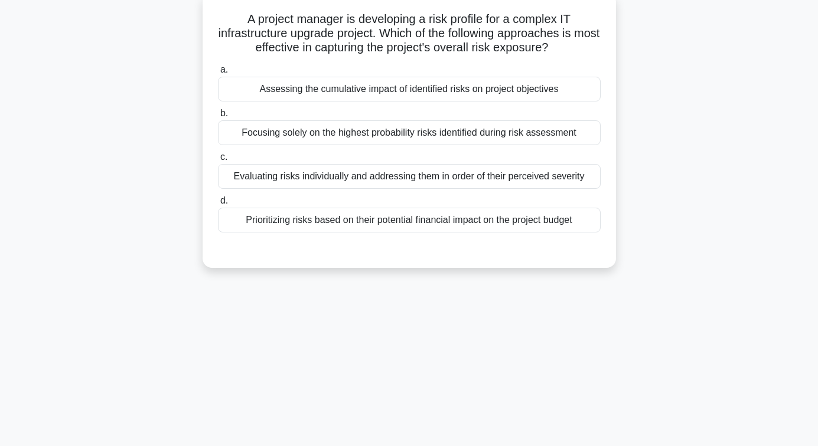
click at [408, 179] on div "Evaluating risks individually and addressing them in order of their perceived s…" at bounding box center [409, 176] width 383 height 25
click at [218, 161] on input "c. Evaluating risks individually and addressing them in order of their perceive…" at bounding box center [218, 157] width 0 height 8
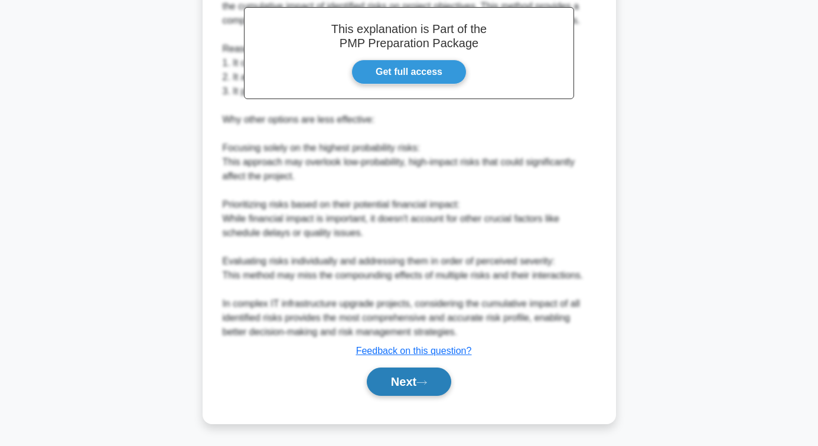
click at [414, 377] on button "Next" at bounding box center [409, 382] width 84 height 28
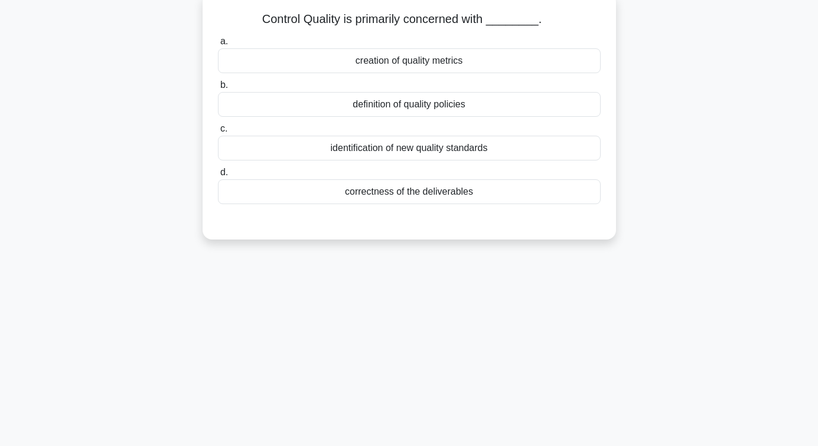
click at [418, 193] on div "correctness of the deliverables" at bounding box center [409, 191] width 383 height 25
click at [218, 177] on input "d. correctness of the deliverables" at bounding box center [218, 173] width 0 height 8
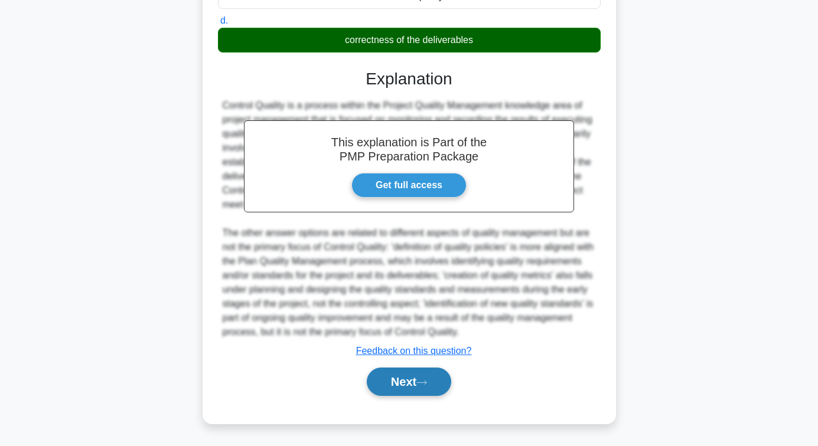
click at [417, 375] on button "Next" at bounding box center [409, 382] width 84 height 28
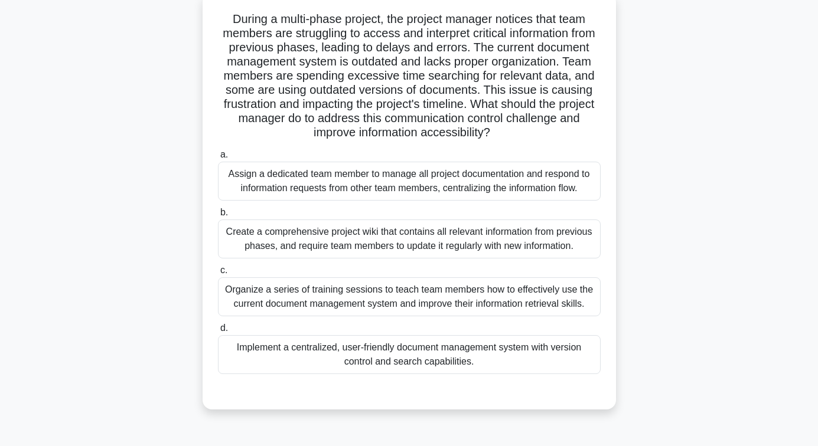
click at [404, 243] on div "Create a comprehensive project wiki that contains all relevant information from…" at bounding box center [409, 239] width 383 height 39
click at [218, 217] on input "b. Create a comprehensive project wiki that contains all relevant information f…" at bounding box center [218, 213] width 0 height 8
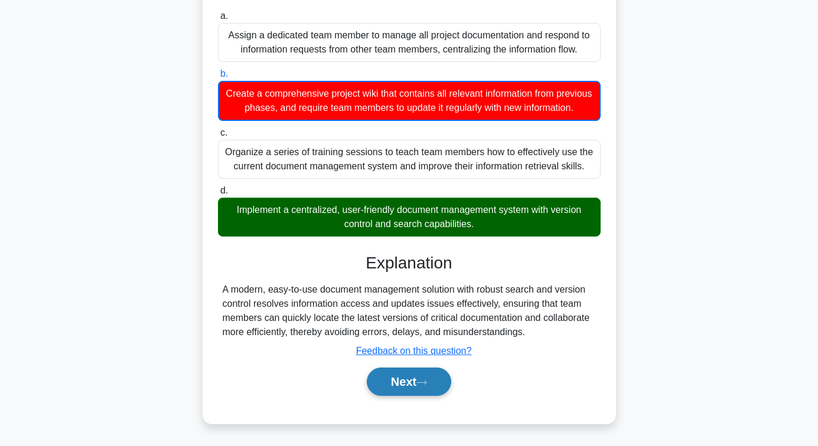
click at [407, 385] on button "Next" at bounding box center [409, 382] width 84 height 28
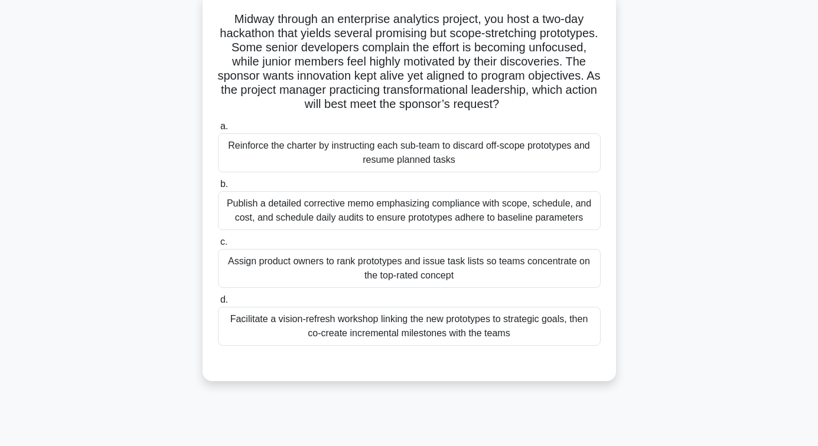
click at [398, 342] on div "Facilitate a vision-refresh workshop linking the new prototypes to strategic go…" at bounding box center [409, 326] width 383 height 39
click at [218, 304] on input "d. Facilitate a vision-refresh workshop linking the new prototypes to strategic…" at bounding box center [218, 300] width 0 height 8
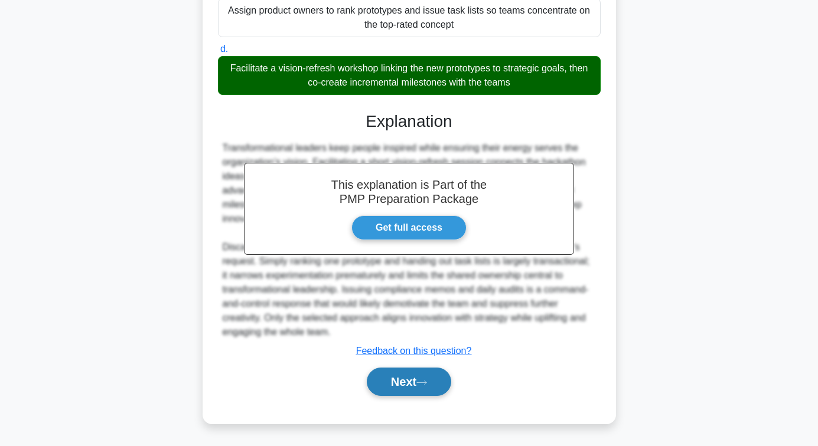
click at [394, 384] on button "Next" at bounding box center [409, 382] width 84 height 28
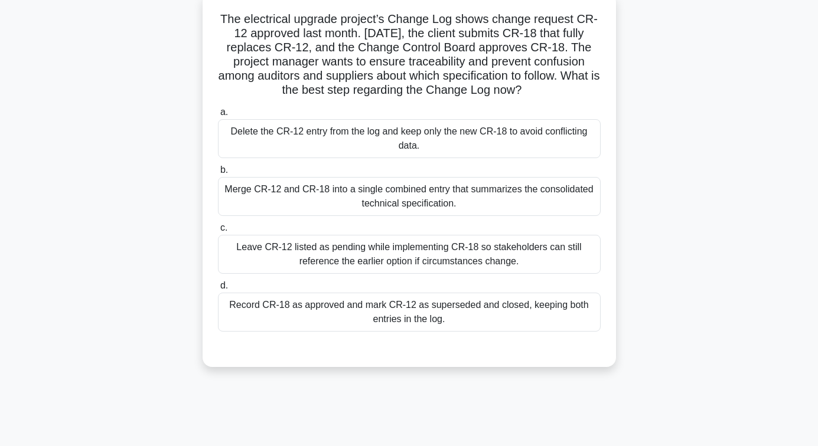
click at [381, 319] on div "Record CR-18 as approved and mark CR-12 as superseded and closed, keeping both …" at bounding box center [409, 312] width 383 height 39
click at [218, 290] on input "d. Record CR-18 as approved and mark CR-12 as superseded and closed, keeping bo…" at bounding box center [218, 286] width 0 height 8
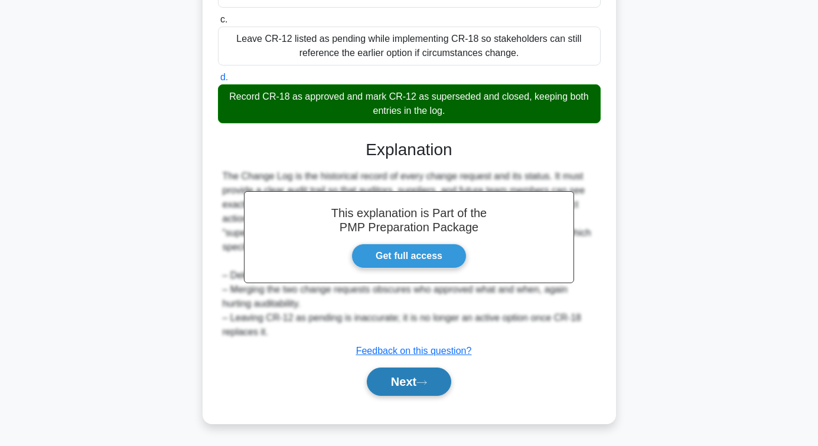
click at [407, 383] on button "Next" at bounding box center [409, 382] width 84 height 28
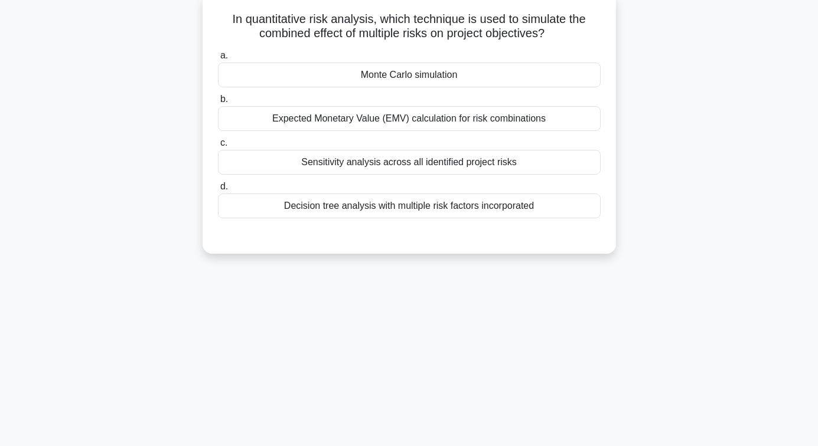
click at [407, 208] on div "Decision tree analysis with multiple risk factors incorporated" at bounding box center [409, 206] width 383 height 25
click at [218, 191] on input "d. Decision tree analysis with multiple risk factors incorporated" at bounding box center [218, 187] width 0 height 8
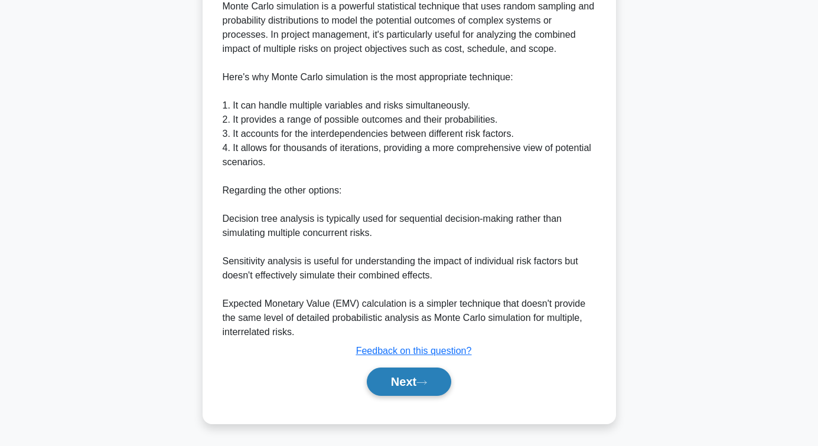
click at [417, 378] on button "Next" at bounding box center [409, 382] width 84 height 28
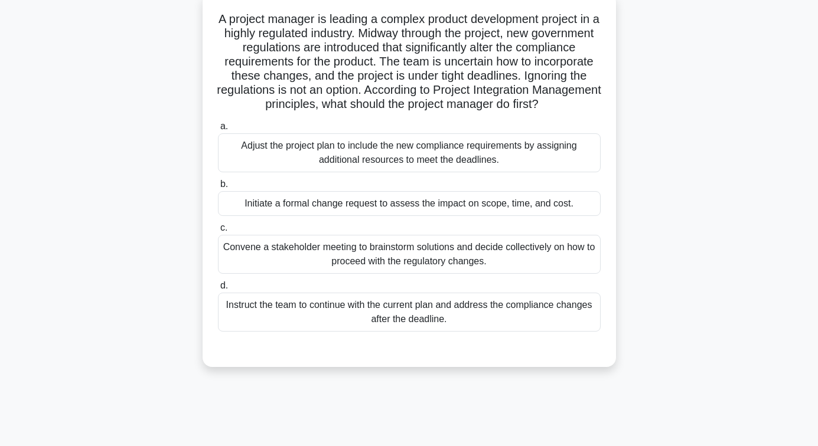
click at [429, 269] on div "Convene a stakeholder meeting to brainstorm solutions and decide collectively o…" at bounding box center [409, 254] width 383 height 39
click at [218, 232] on input "c. Convene a stakeholder meeting to brainstorm solutions and decide collectivel…" at bounding box center [218, 228] width 0 height 8
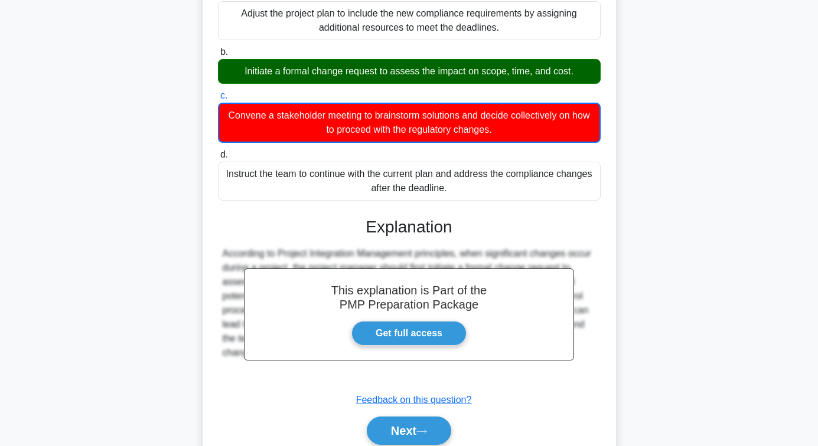
scroll to position [269, 0]
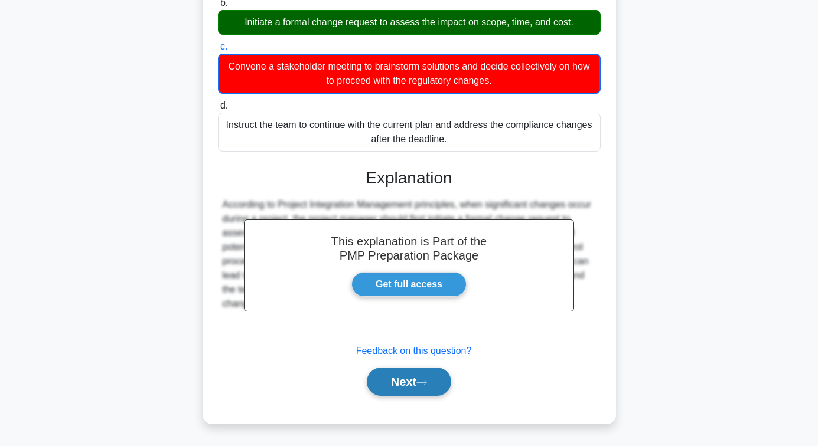
click at [390, 383] on button "Next" at bounding box center [409, 382] width 84 height 28
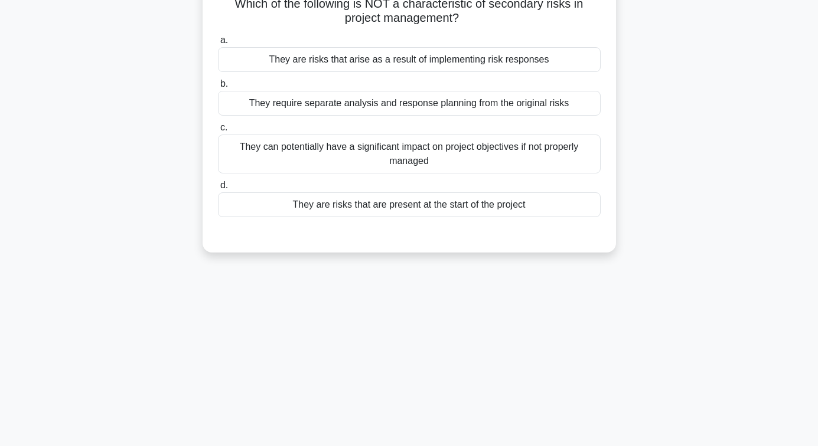
scroll to position [73, 0]
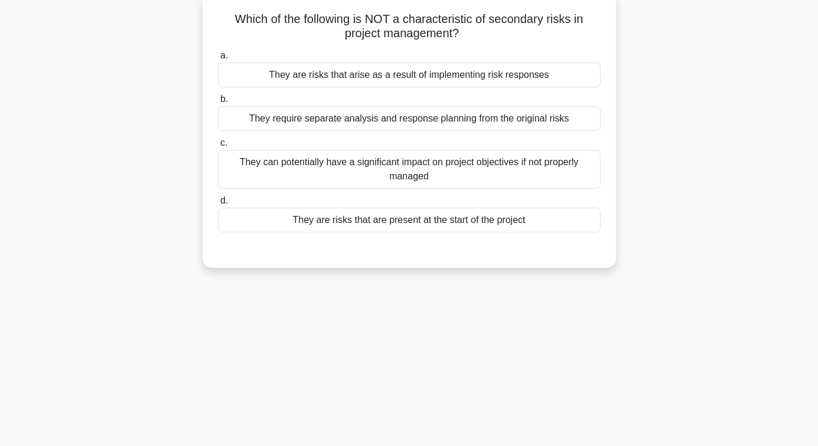
click at [413, 223] on div "They are risks that are present at the start of the project" at bounding box center [409, 220] width 383 height 25
click at [218, 205] on input "d. They are risks that are present at the start of the project" at bounding box center [218, 201] width 0 height 8
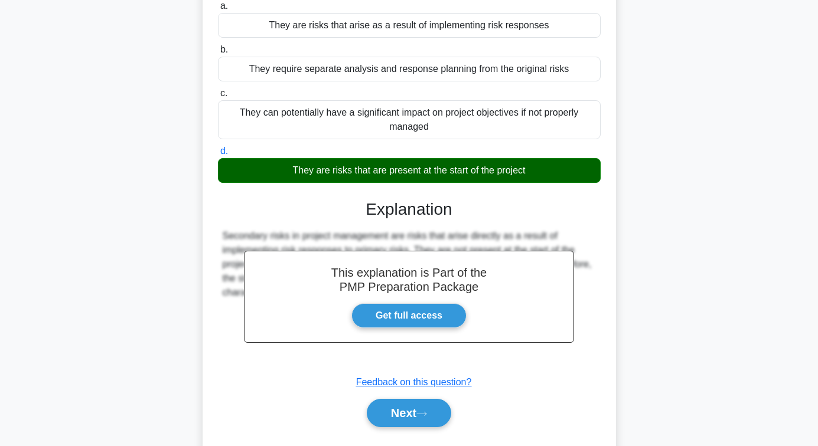
scroll to position [191, 0]
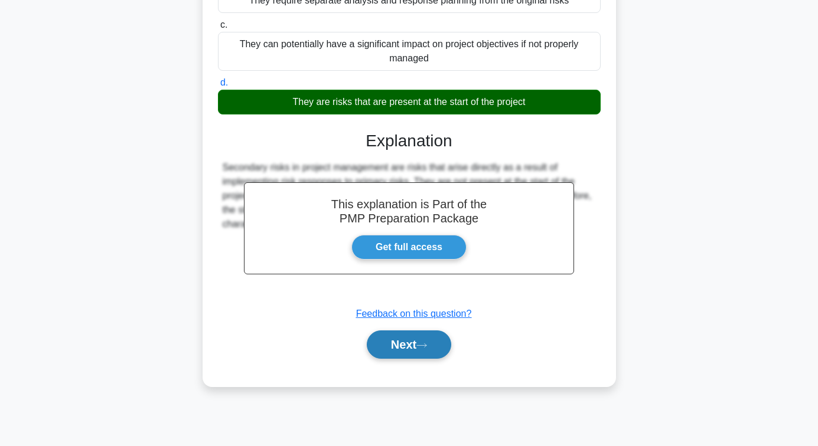
click at [416, 339] on button "Next" at bounding box center [409, 345] width 84 height 28
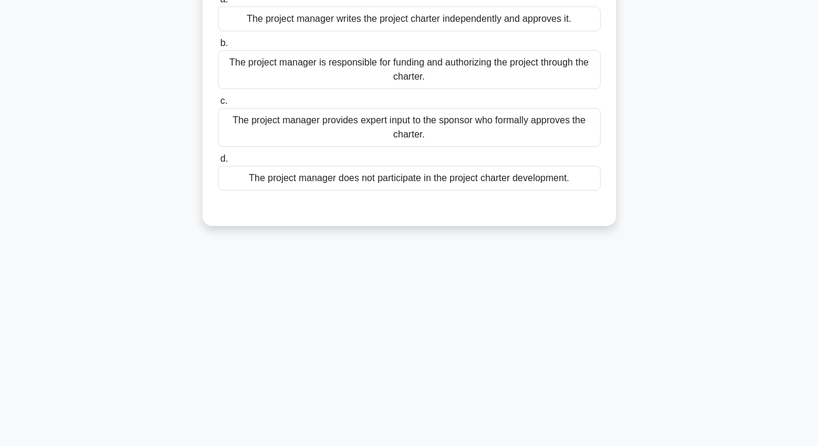
scroll to position [73, 0]
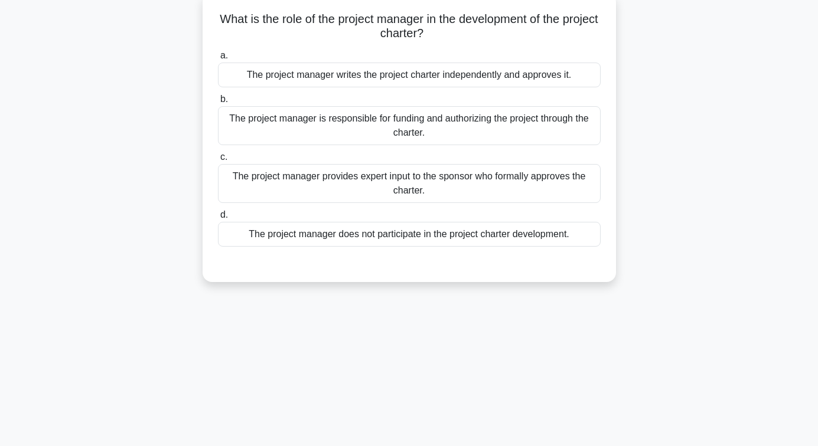
click at [401, 179] on div "The project manager provides expert input to the sponsor who formally approves …" at bounding box center [409, 183] width 383 height 39
click at [218, 161] on input "c. The project manager provides expert input to the sponsor who formally approv…" at bounding box center [218, 157] width 0 height 8
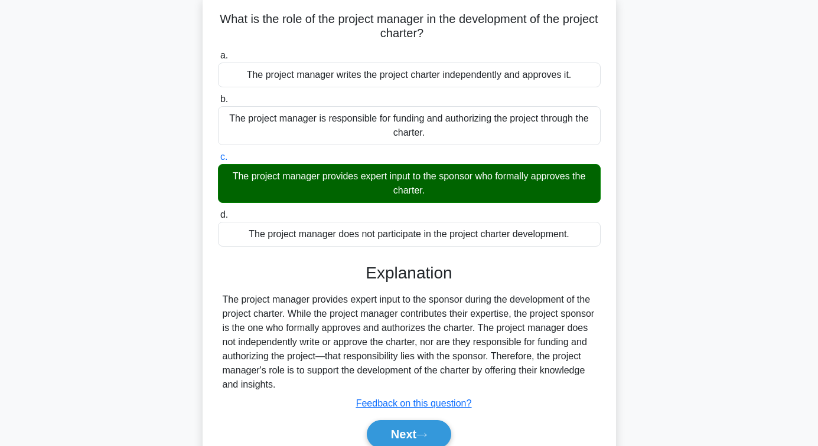
scroll to position [191, 0]
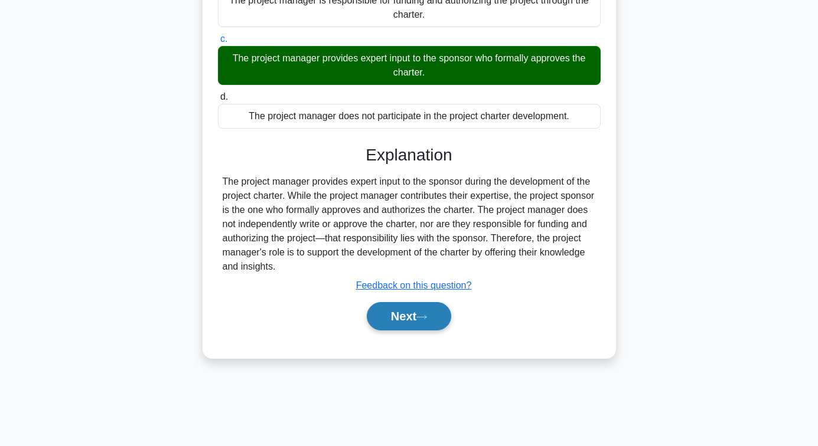
click at [404, 309] on button "Next" at bounding box center [409, 316] width 84 height 28
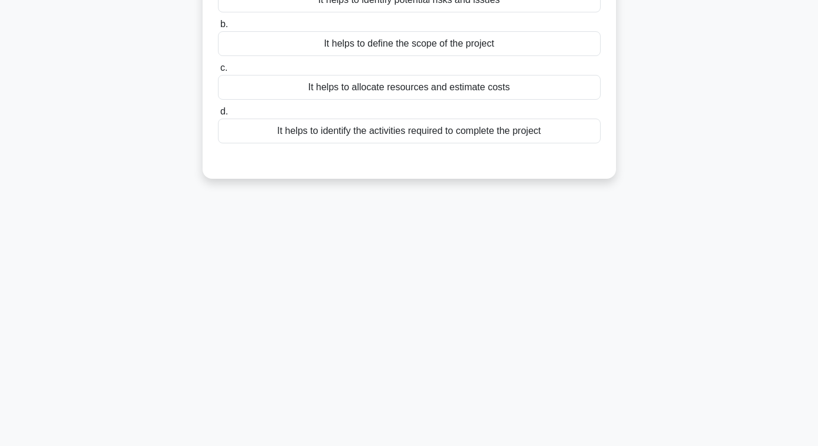
scroll to position [73, 0]
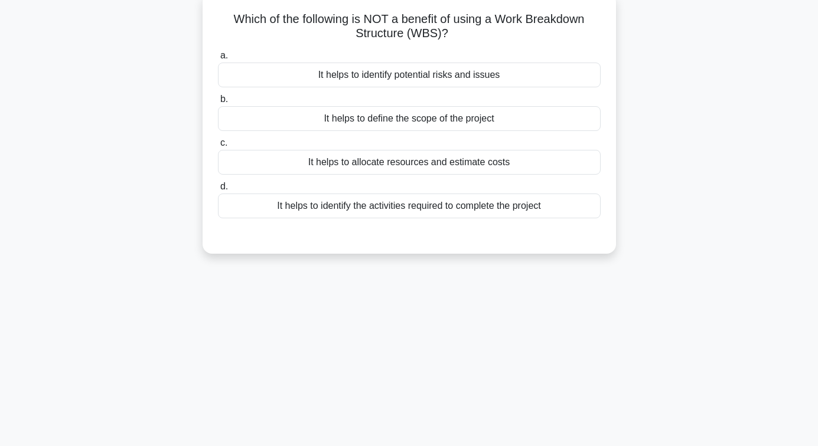
click at [403, 120] on div "It helps to define the scope of the project" at bounding box center [409, 118] width 383 height 25
click at [218, 103] on input "b. It helps to define the scope of the project" at bounding box center [218, 100] width 0 height 8
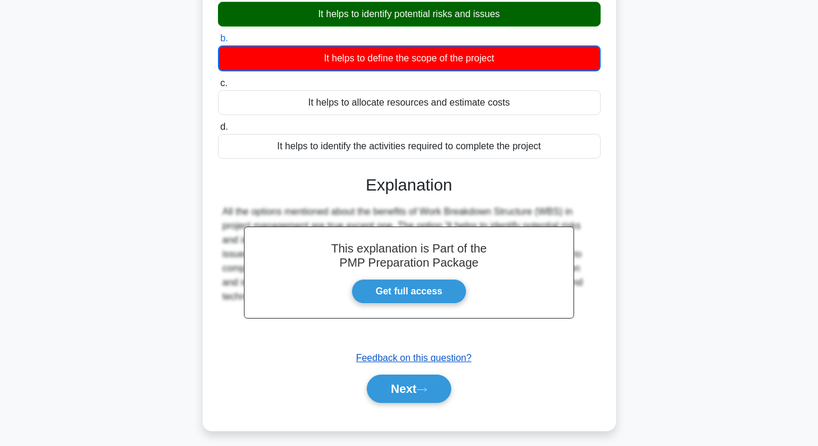
scroll to position [191, 0]
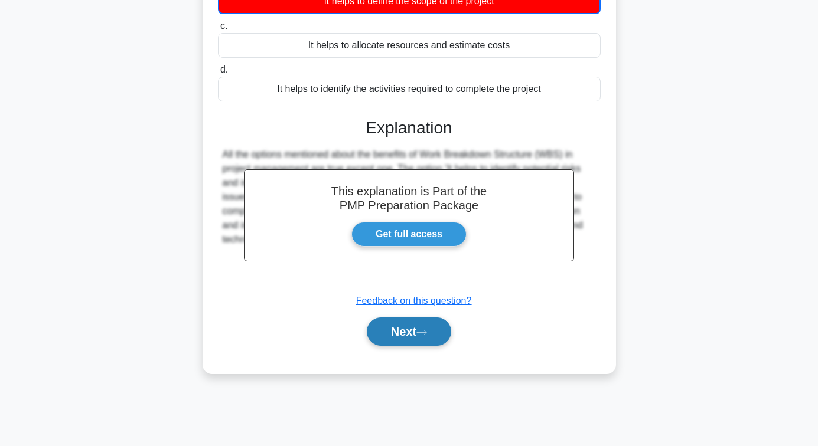
click at [407, 322] on button "Next" at bounding box center [409, 332] width 84 height 28
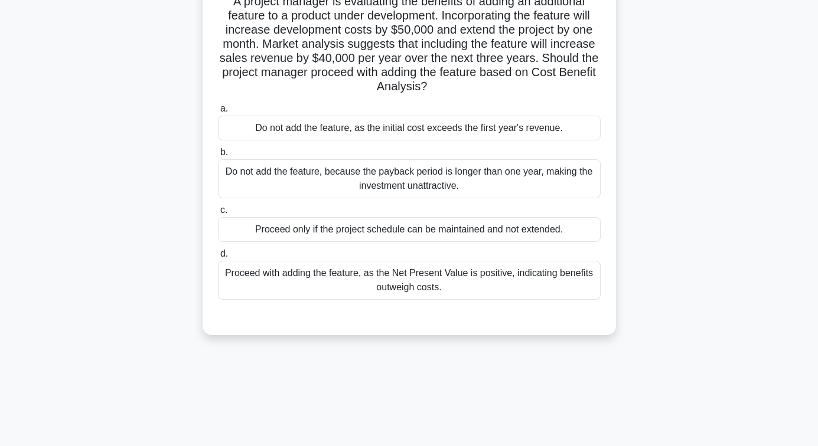
scroll to position [73, 0]
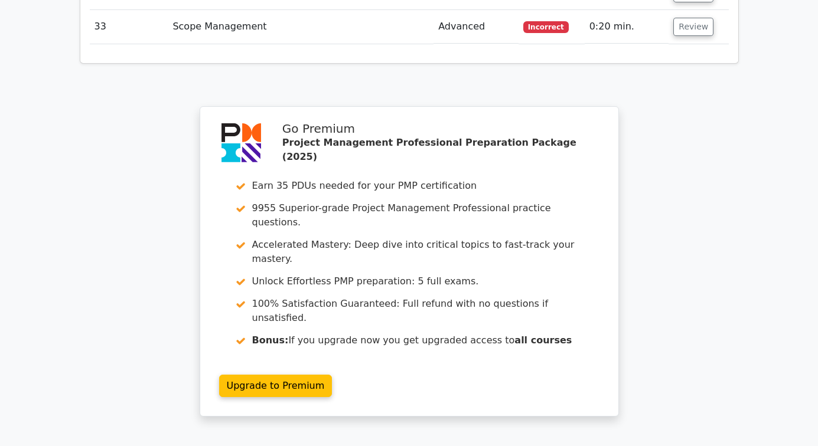
scroll to position [3357, 0]
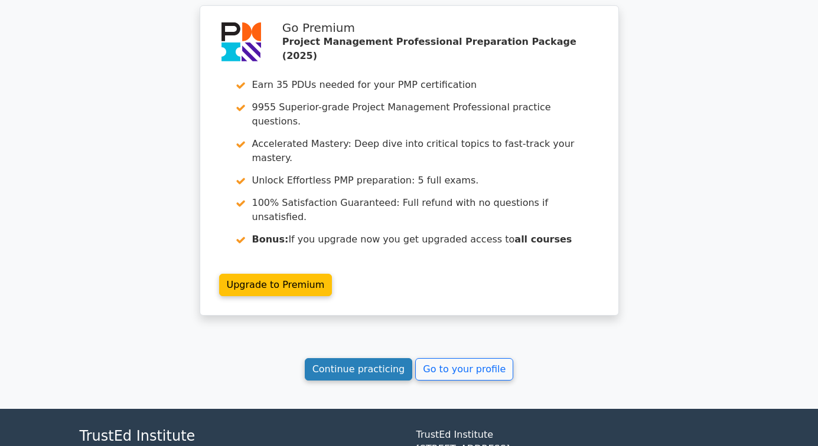
click at [351, 358] on link "Continue practicing" at bounding box center [359, 369] width 108 height 22
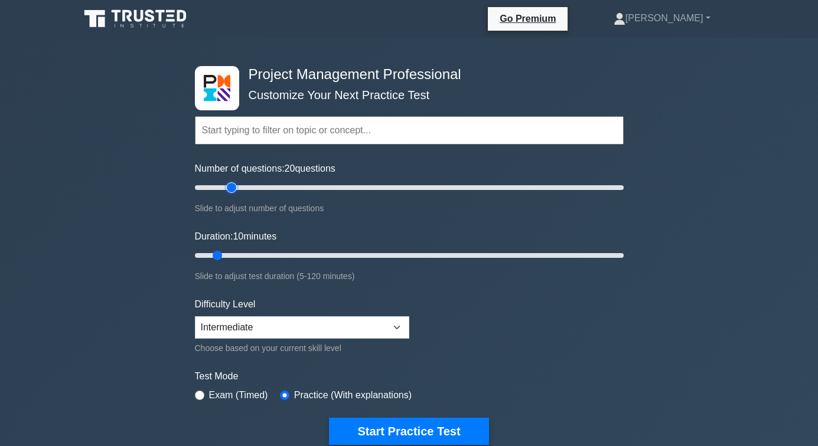
drag, startPoint x: 211, startPoint y: 187, endPoint x: 230, endPoint y: 189, distance: 19.0
type input "20"
click at [230, 189] on input "Number of questions: 20 questions" at bounding box center [409, 188] width 429 height 14
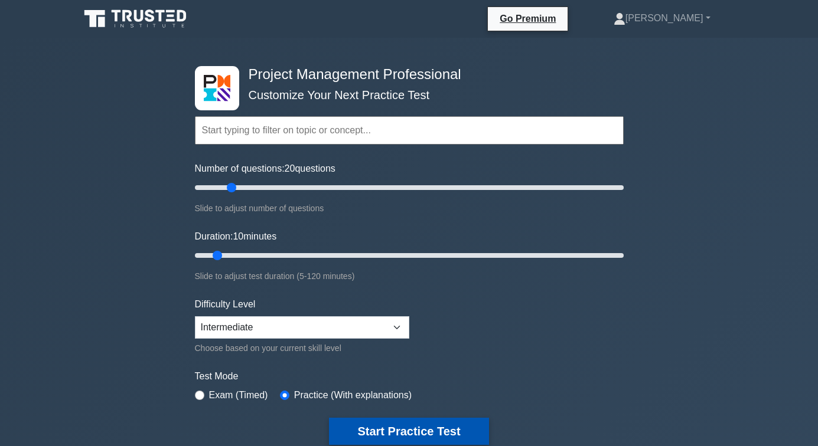
click at [424, 433] on button "Start Practice Test" at bounding box center [408, 431] width 159 height 27
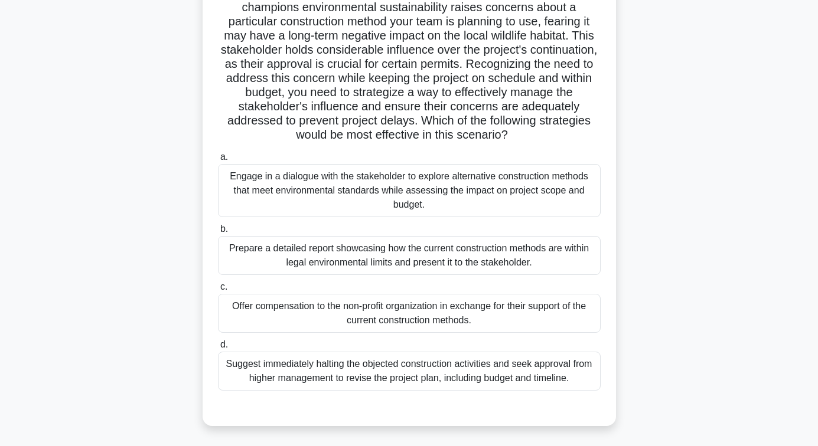
scroll to position [177, 0]
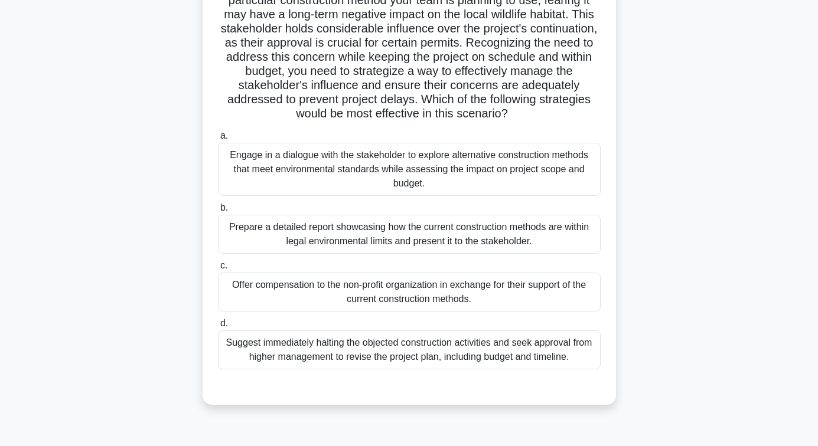
click at [387, 171] on div "Engage in a dialogue with the stakeholder to explore alternative construction m…" at bounding box center [409, 169] width 383 height 53
click at [218, 140] on input "a. Engage in a dialogue with the stakeholder to explore alternative constructio…" at bounding box center [218, 136] width 0 height 8
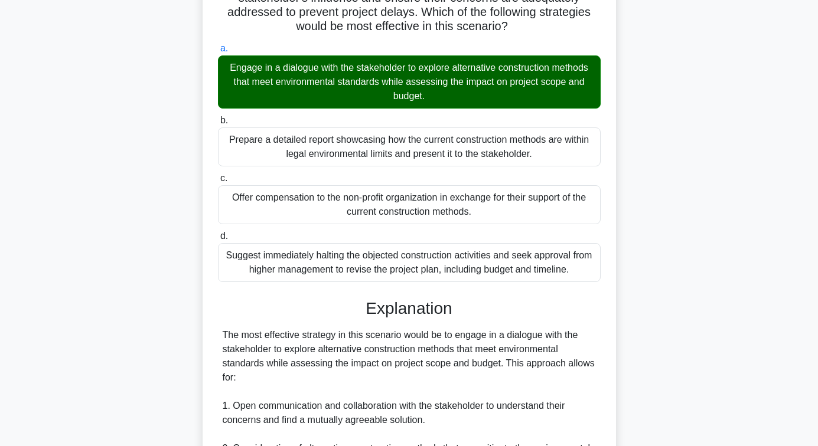
scroll to position [590, 0]
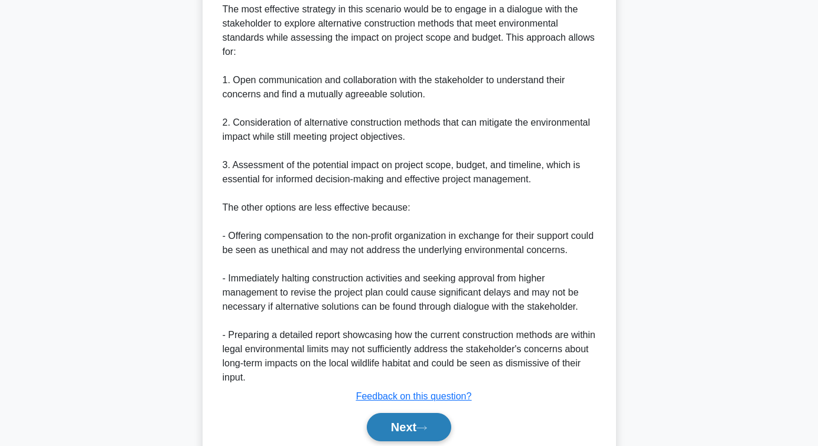
click at [404, 421] on button "Next" at bounding box center [409, 427] width 84 height 28
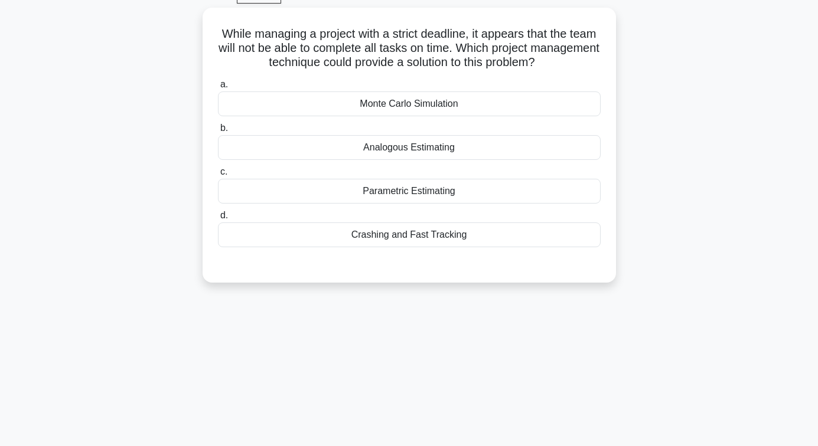
scroll to position [73, 0]
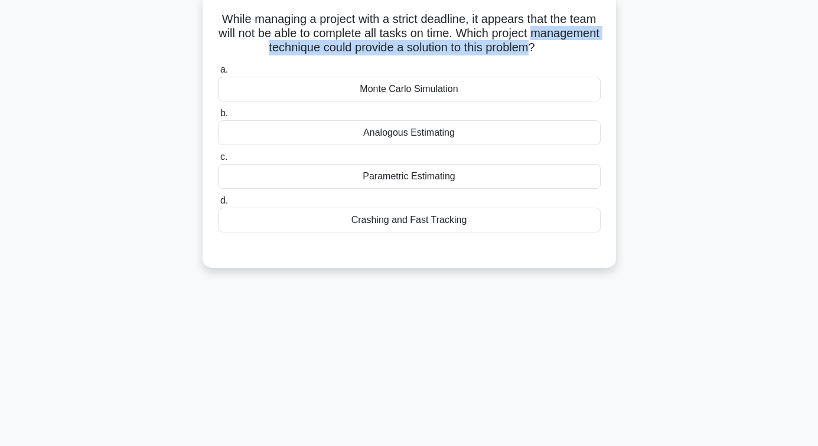
drag, startPoint x: 227, startPoint y: 48, endPoint x: 568, endPoint y: 48, distance: 340.6
click at [568, 48] on h5 "While managing a project with a strict deadline, it appears that the team will …" at bounding box center [409, 34] width 385 height 44
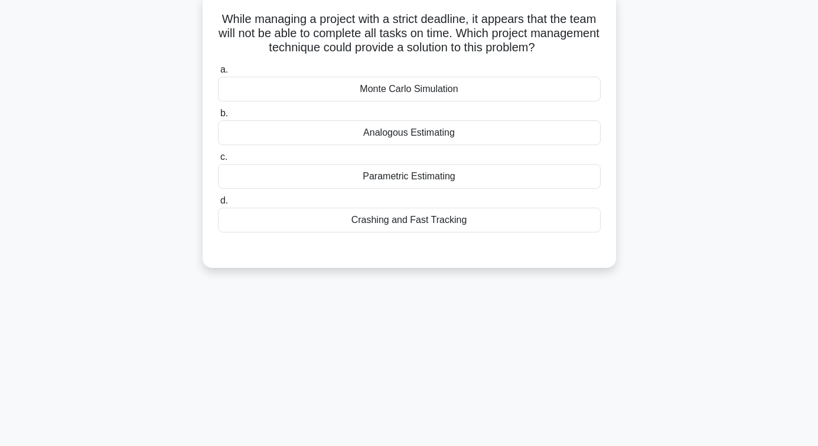
click at [418, 225] on div "Crashing and Fast Tracking" at bounding box center [409, 220] width 383 height 25
click at [218, 205] on input "d. Crashing and Fast Tracking" at bounding box center [218, 201] width 0 height 8
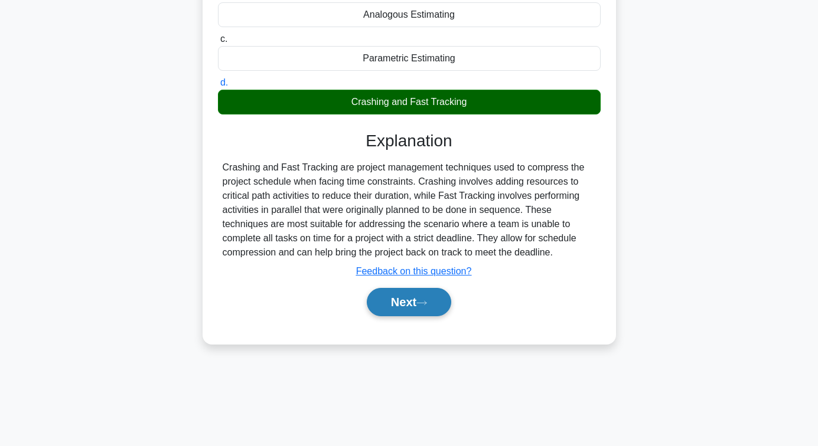
click at [402, 302] on button "Next" at bounding box center [409, 302] width 84 height 28
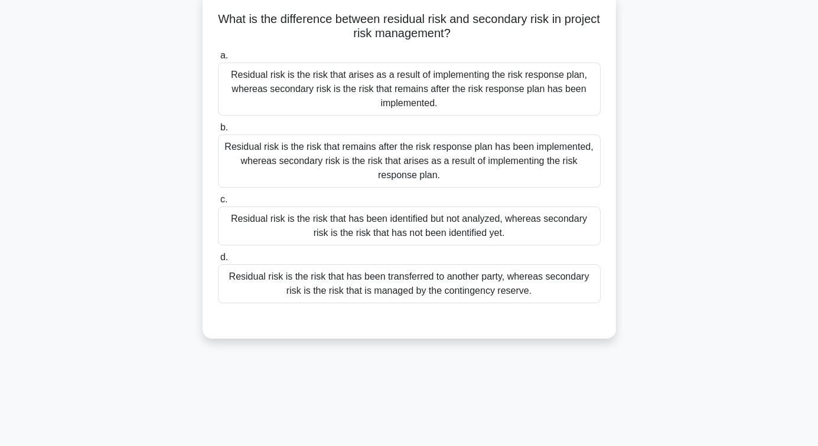
click at [411, 158] on div "Residual risk is the risk that remains after the risk response plan has been im…" at bounding box center [409, 161] width 383 height 53
click at [218, 132] on input "b. Residual risk is the risk that remains after the risk response plan has been…" at bounding box center [218, 128] width 0 height 8
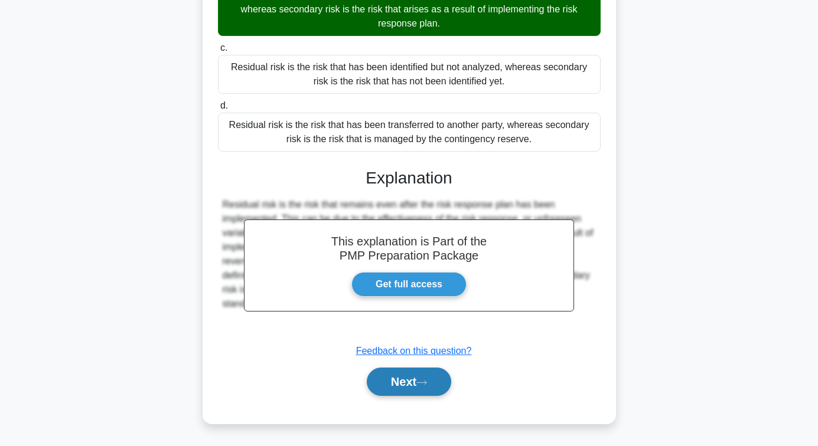
click at [403, 380] on button "Next" at bounding box center [409, 382] width 84 height 28
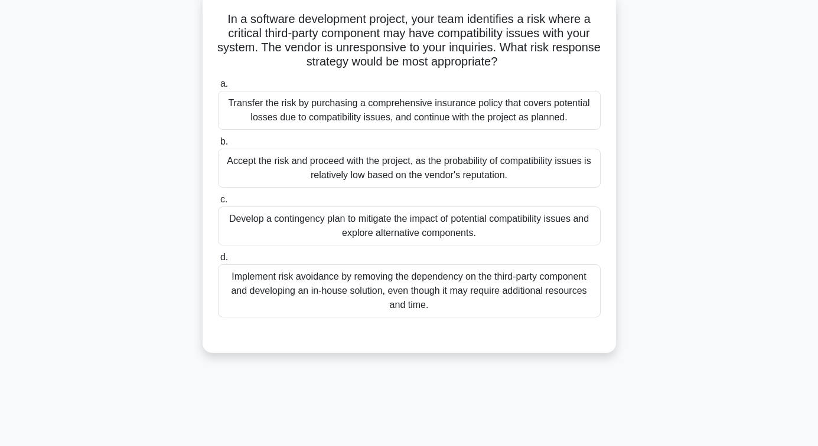
click at [406, 220] on div "Develop a contingency plan to mitigate the impact of potential compatibility is…" at bounding box center [409, 226] width 383 height 39
click at [218, 204] on input "c. Develop a contingency plan to mitigate the impact of potential compatibility…" at bounding box center [218, 200] width 0 height 8
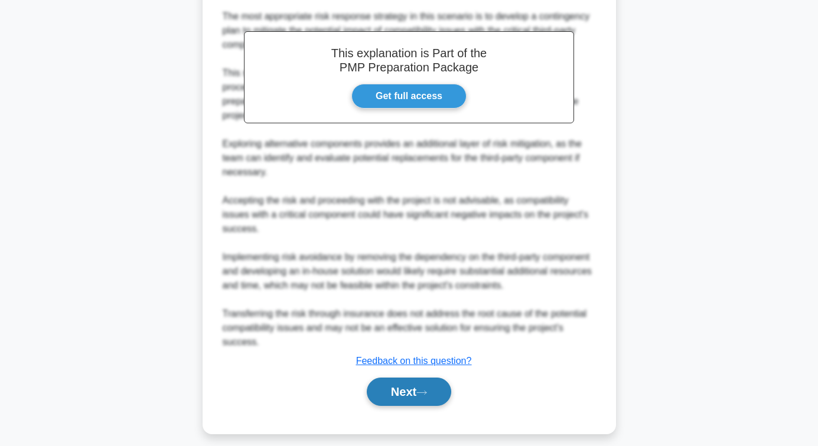
click at [403, 400] on button "Next" at bounding box center [409, 392] width 84 height 28
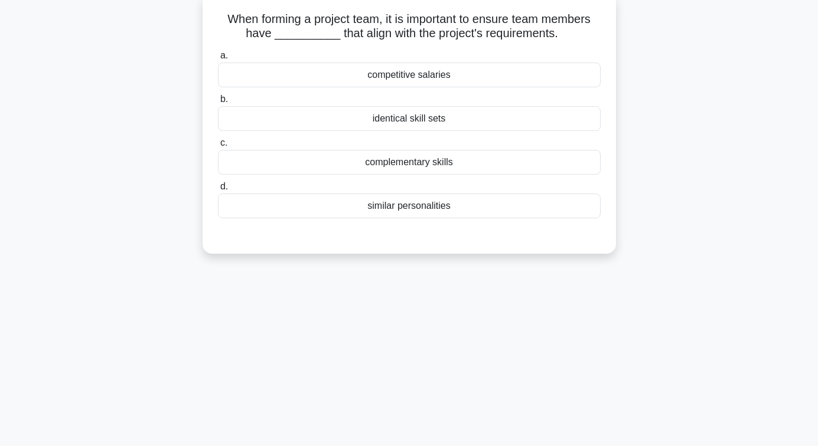
click at [407, 160] on div "complementary skills" at bounding box center [409, 162] width 383 height 25
click at [218, 147] on input "c. complementary skills" at bounding box center [218, 143] width 0 height 8
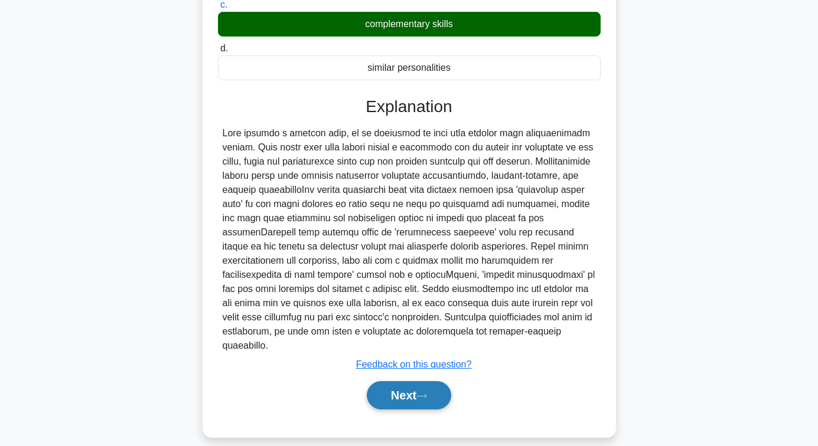
click at [412, 385] on button "Next" at bounding box center [409, 395] width 84 height 28
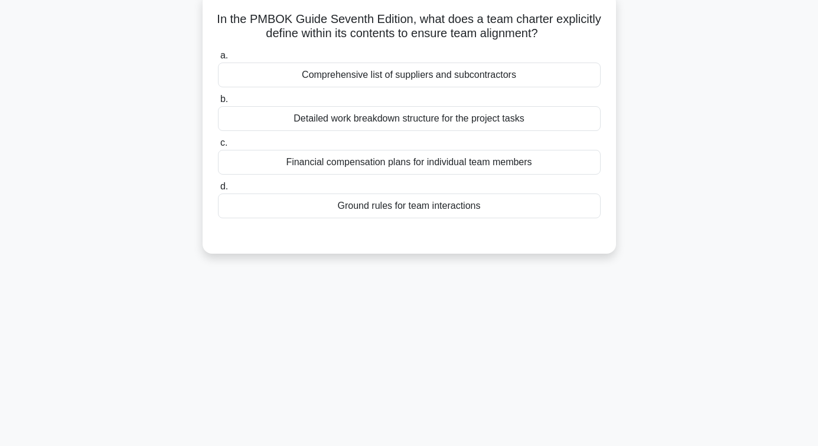
click at [410, 207] on div "Ground rules for team interactions" at bounding box center [409, 206] width 383 height 25
click at [218, 191] on input "d. Ground rules for team interactions" at bounding box center [218, 187] width 0 height 8
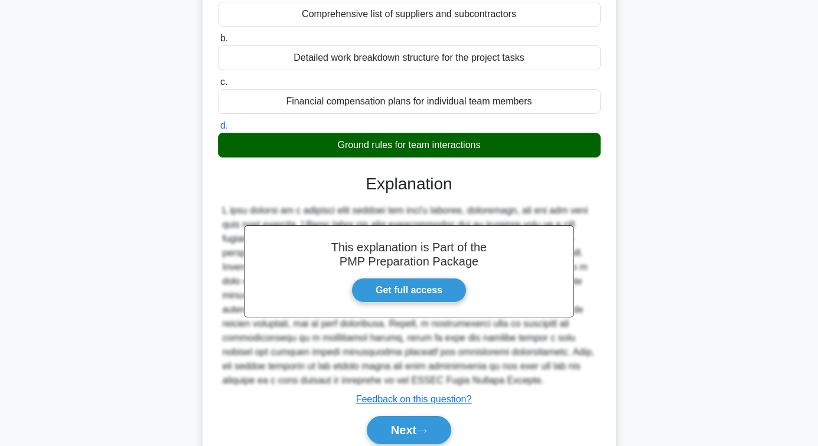
scroll to position [191, 0]
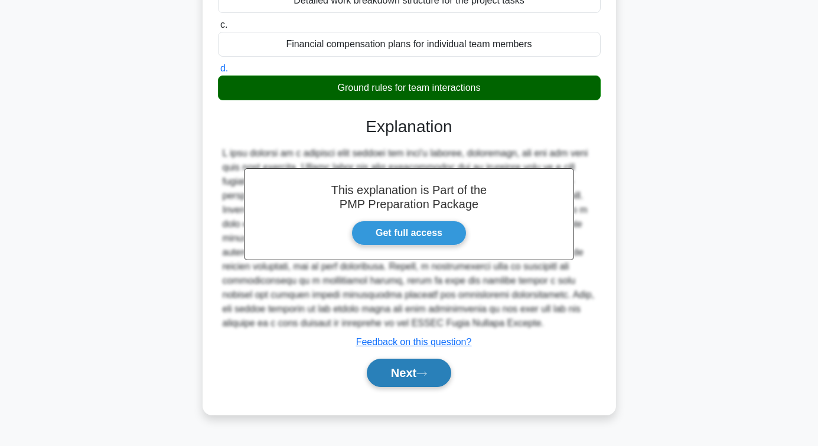
click at [398, 369] on button "Next" at bounding box center [409, 373] width 84 height 28
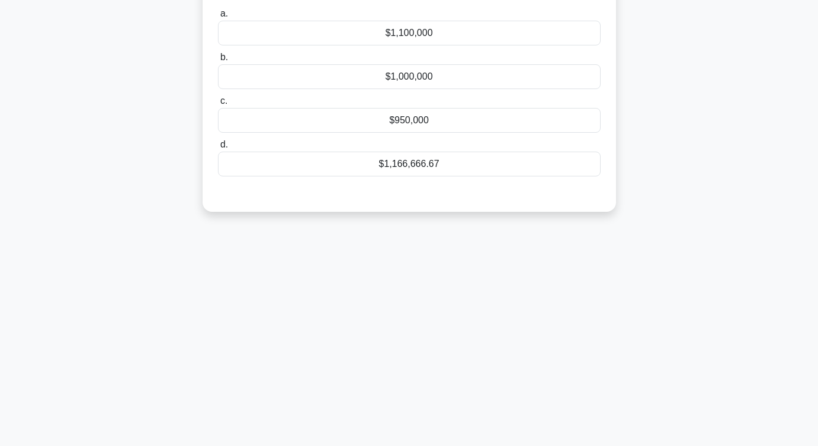
scroll to position [73, 0]
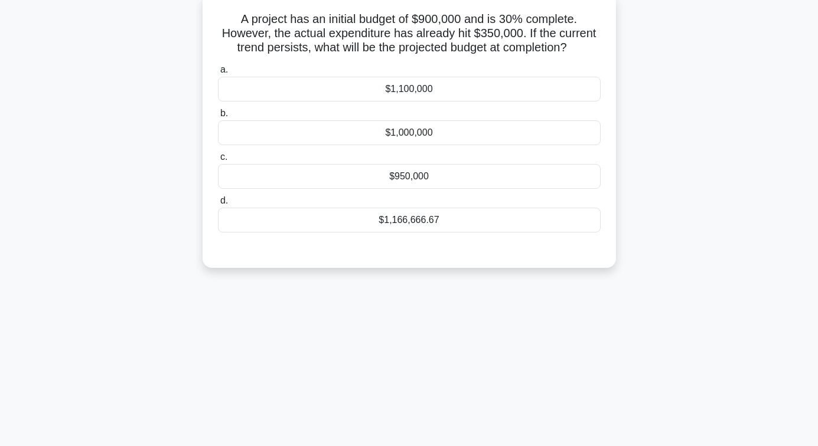
click at [424, 213] on div "$1,166,666.67" at bounding box center [409, 220] width 383 height 25
click at [218, 205] on input "d. $1,166,666.67" at bounding box center [218, 201] width 0 height 8
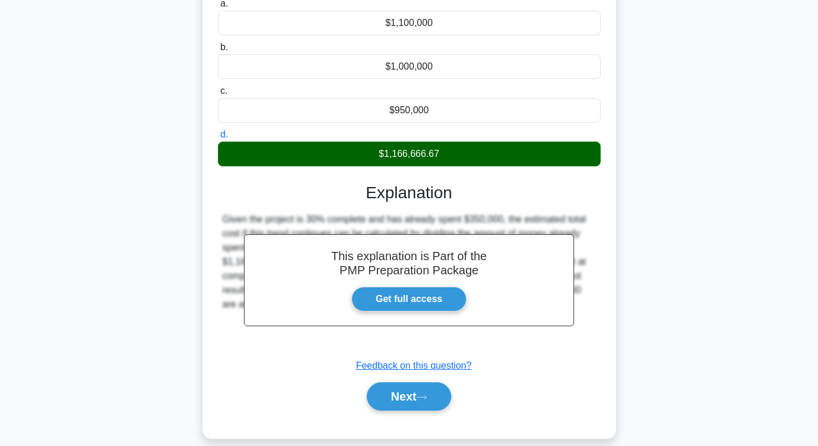
scroll to position [191, 0]
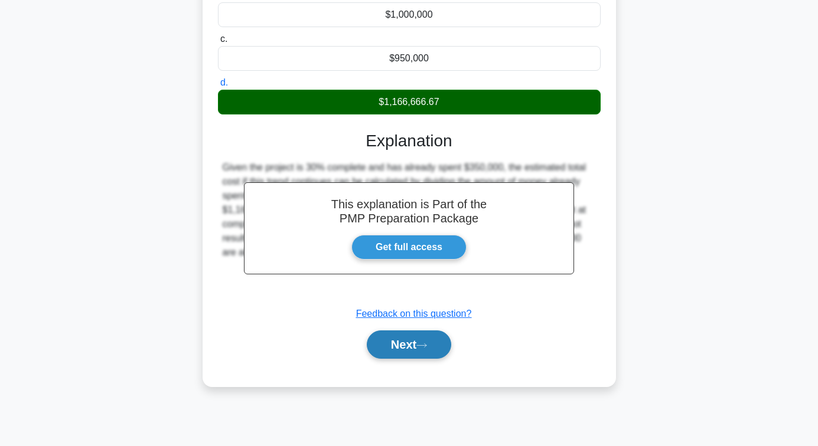
click at [427, 349] on icon at bounding box center [421, 345] width 11 height 6
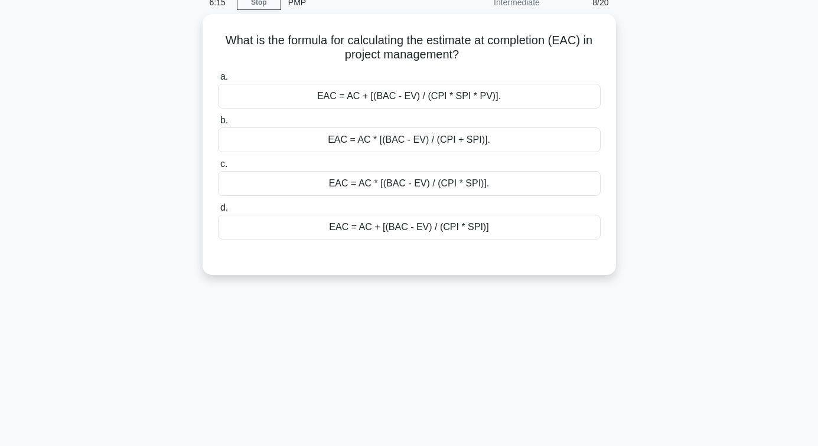
scroll to position [73, 0]
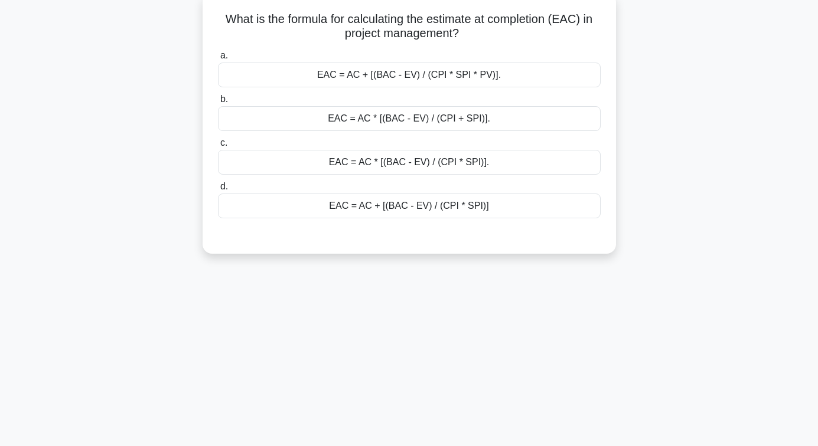
click at [418, 210] on div "EAC = AC + [(BAC - EV) / (CPI * SPI)]" at bounding box center [409, 206] width 383 height 25
click at [218, 191] on input "d. EAC = AC + [(BAC - EV) / (CPI * SPI)]" at bounding box center [218, 187] width 0 height 8
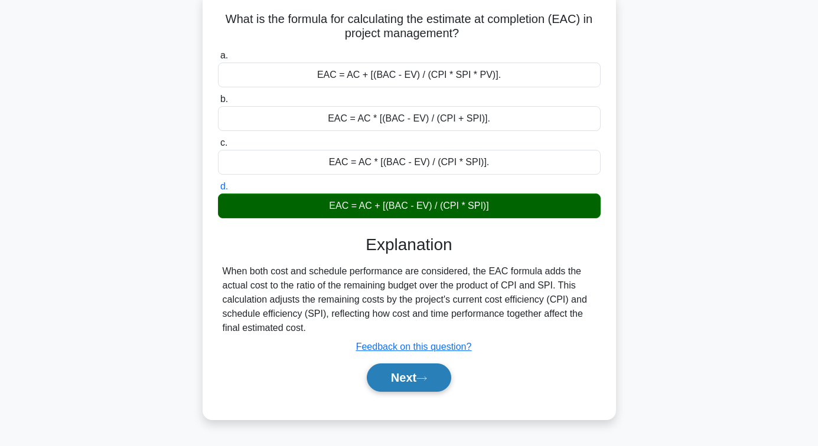
click at [410, 385] on button "Next" at bounding box center [409, 378] width 84 height 28
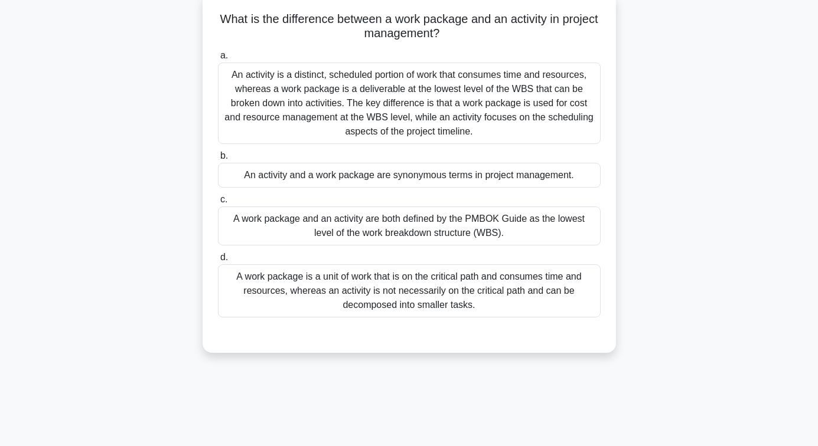
click at [440, 87] on div "An activity is a distinct, scheduled portion of work that consumes time and res…" at bounding box center [409, 103] width 383 height 81
click at [218, 60] on input "a. An activity is a distinct, scheduled portion of work that consumes time and …" at bounding box center [218, 56] width 0 height 8
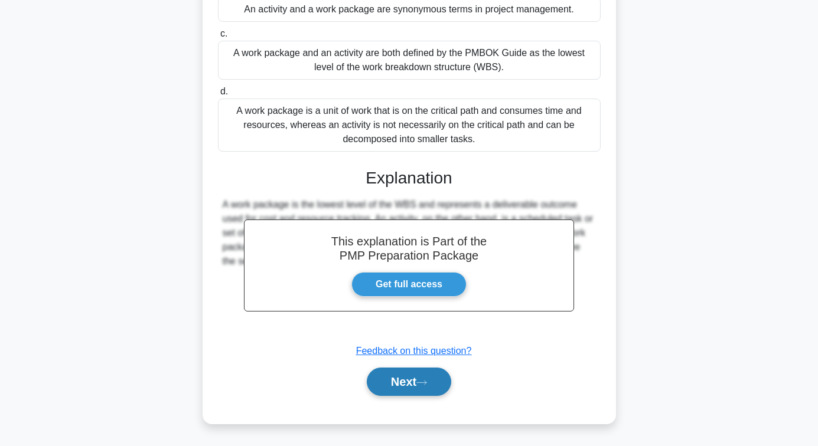
click at [421, 373] on button "Next" at bounding box center [409, 382] width 84 height 28
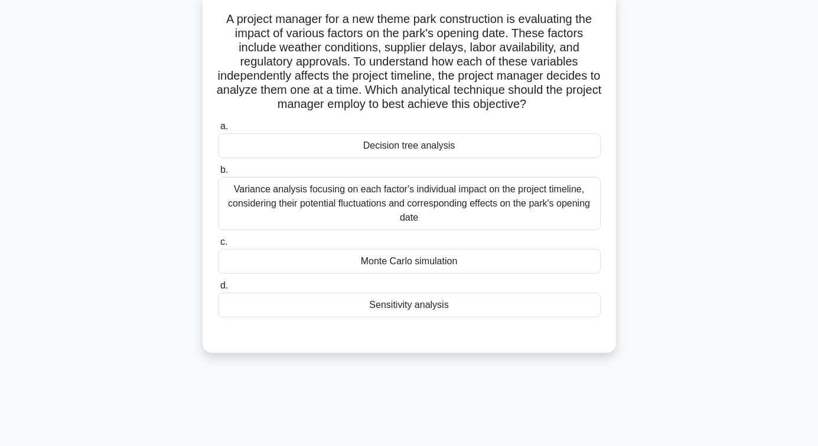
click at [404, 199] on div "Variance analysis focusing on each factor's individual impact on the project ti…" at bounding box center [409, 203] width 383 height 53
click at [218, 174] on input "b. Variance analysis focusing on each factor's individual impact on the project…" at bounding box center [218, 170] width 0 height 8
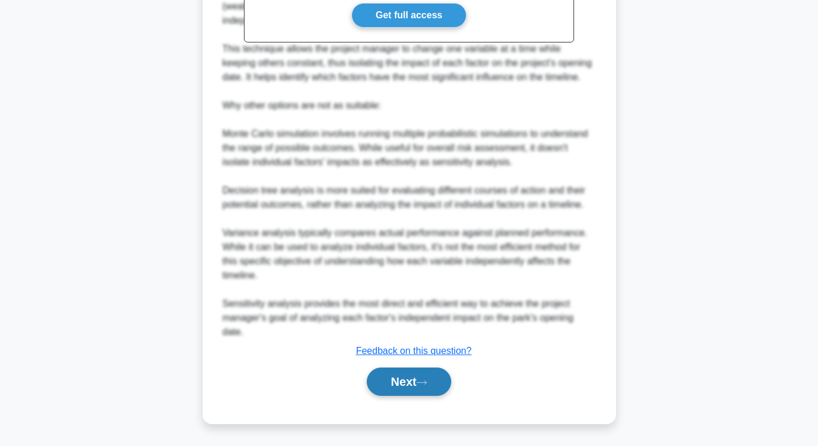
click at [419, 389] on button "Next" at bounding box center [409, 382] width 84 height 28
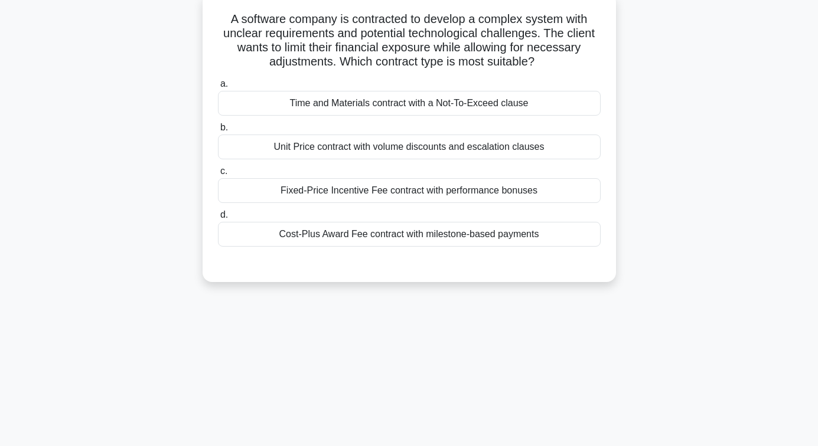
click at [397, 105] on div "Time and Materials contract with a Not-To-Exceed clause" at bounding box center [409, 103] width 383 height 25
click at [218, 88] on input "a. Time and Materials contract with a Not-To-Exceed clause" at bounding box center [218, 84] width 0 height 8
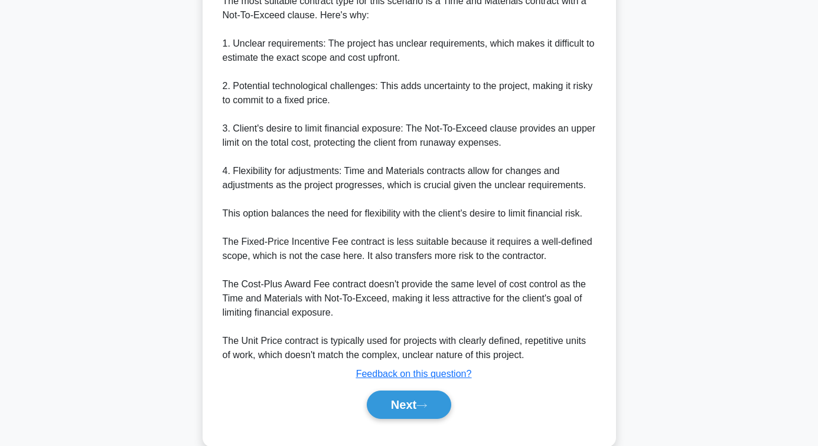
scroll to position [336, 0]
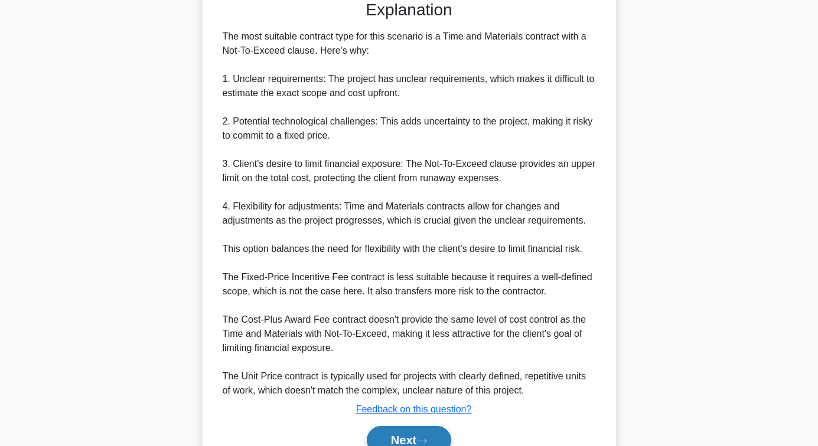
click at [408, 437] on button "Next" at bounding box center [409, 440] width 84 height 28
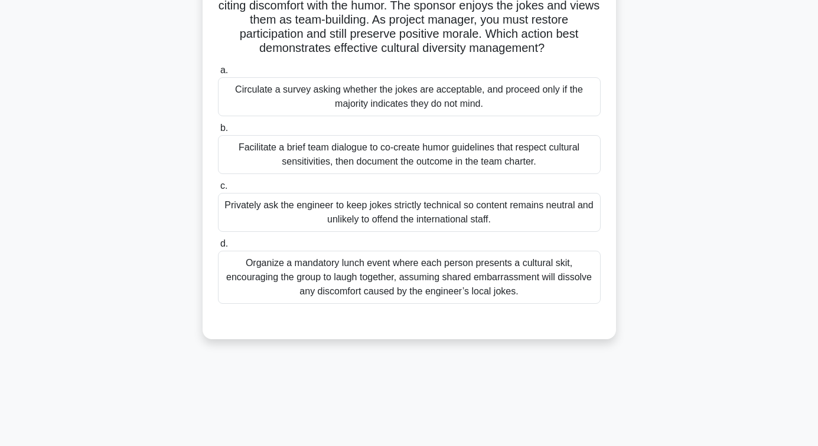
scroll to position [73, 0]
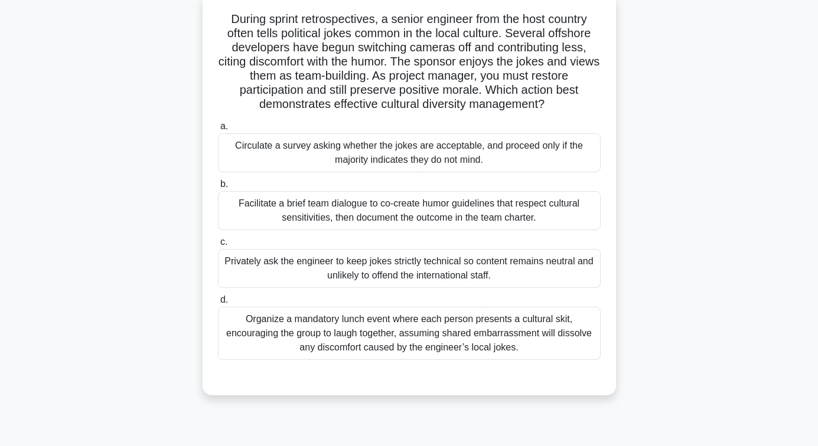
click at [418, 213] on div "Facilitate a brief team dialogue to co-create humor guidelines that respect cul…" at bounding box center [409, 210] width 383 height 39
click at [218, 188] on input "b. Facilitate a brief team dialogue to co-create humor guidelines that respect …" at bounding box center [218, 185] width 0 height 8
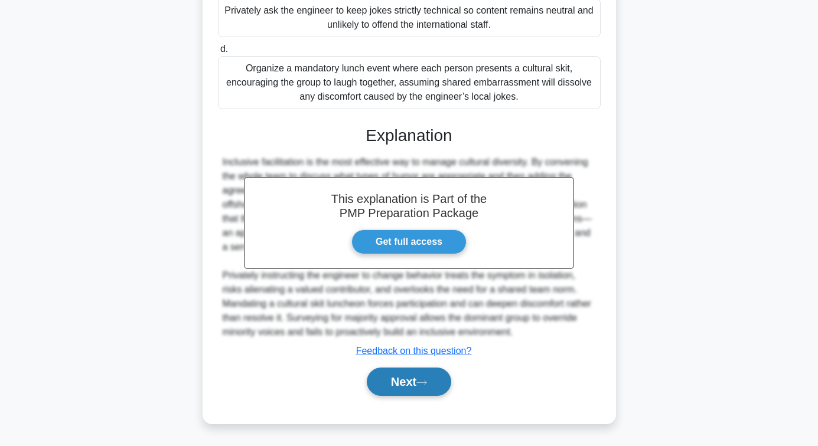
click at [440, 385] on button "Next" at bounding box center [409, 382] width 84 height 28
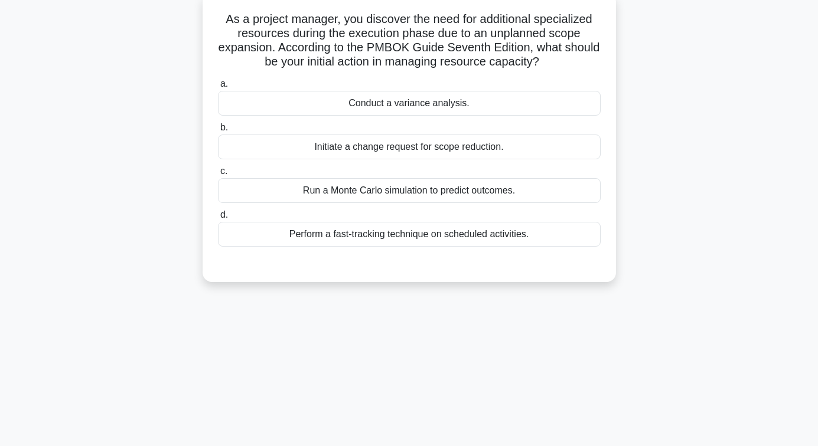
click at [437, 104] on div "Conduct a variance analysis." at bounding box center [409, 103] width 383 height 25
click at [218, 88] on input "a. Conduct a variance analysis." at bounding box center [218, 84] width 0 height 8
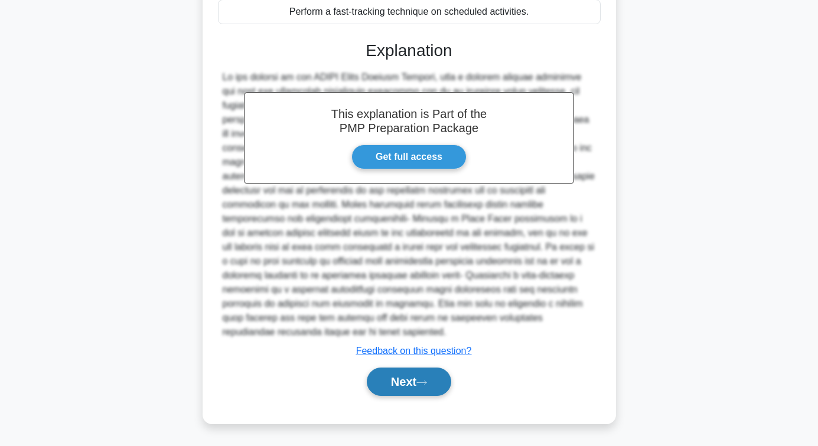
click at [408, 383] on button "Next" at bounding box center [409, 382] width 84 height 28
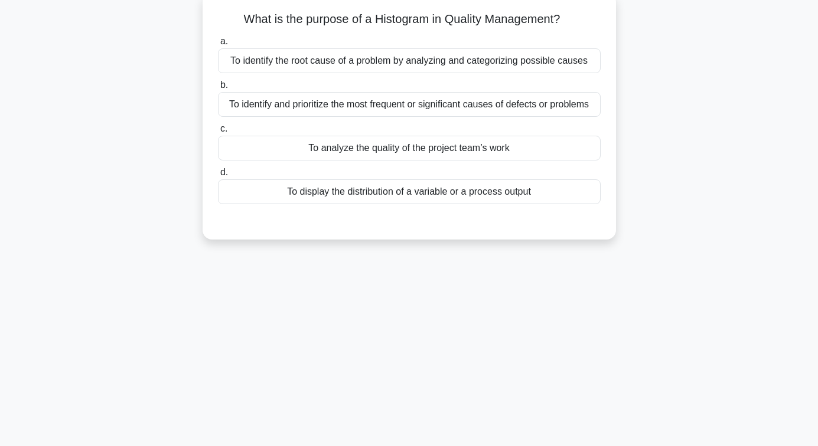
click at [397, 107] on div "To identify and prioritize the most frequent or significant causes of defects o…" at bounding box center [409, 104] width 383 height 25
click at [218, 89] on input "b. To identify and prioritize the most frequent or significant causes of defect…" at bounding box center [218, 85] width 0 height 8
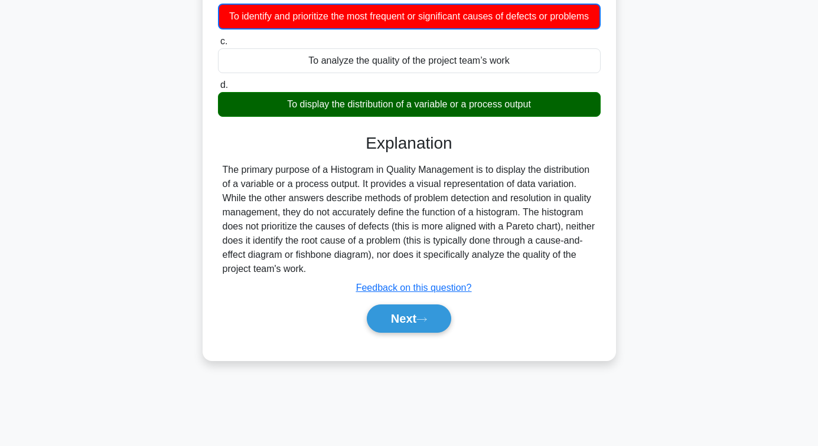
scroll to position [191, 0]
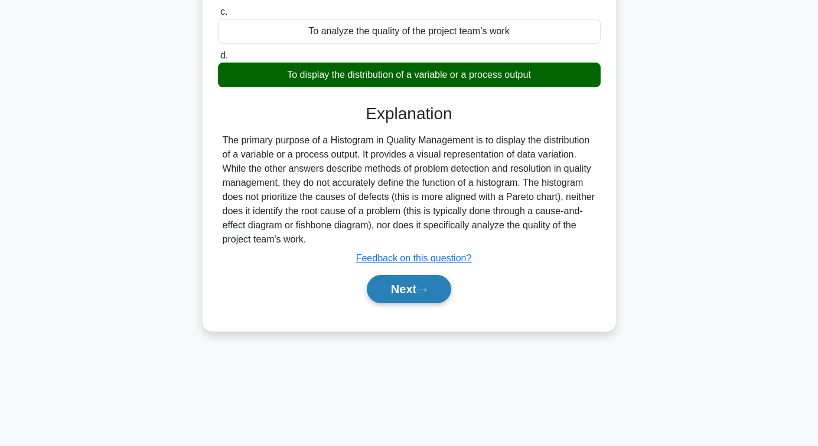
click at [414, 303] on button "Next" at bounding box center [409, 289] width 84 height 28
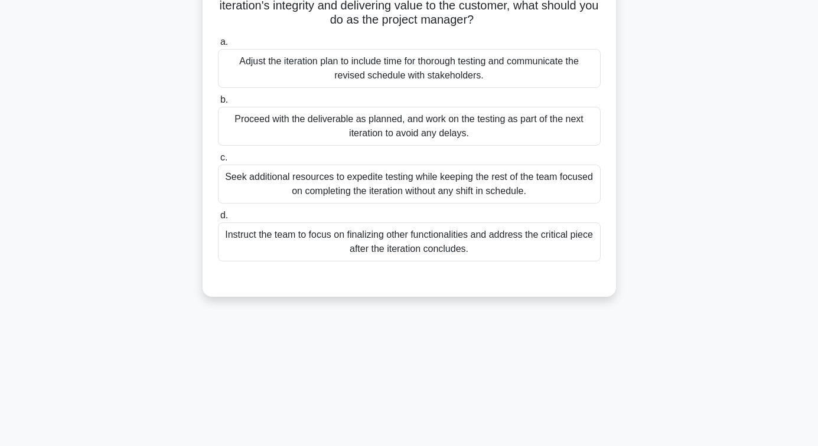
scroll to position [73, 0]
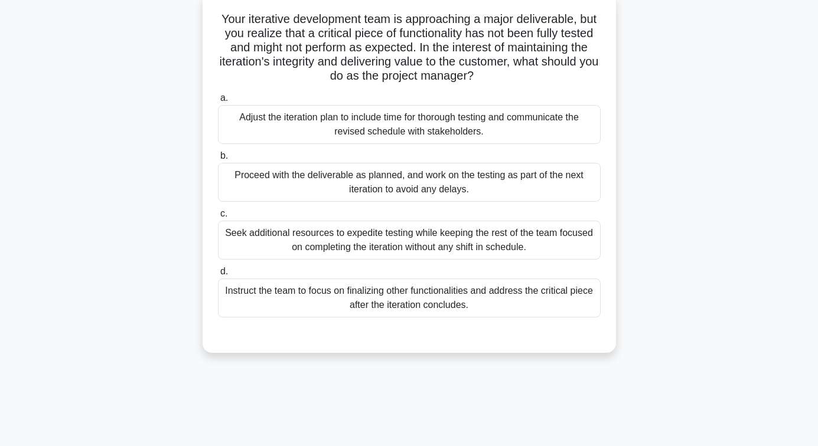
click at [409, 129] on div "Adjust the iteration plan to include time for thorough testing and communicate …" at bounding box center [409, 124] width 383 height 39
click at [218, 102] on input "a. Adjust the iteration plan to include time for thorough testing and communica…" at bounding box center [218, 98] width 0 height 8
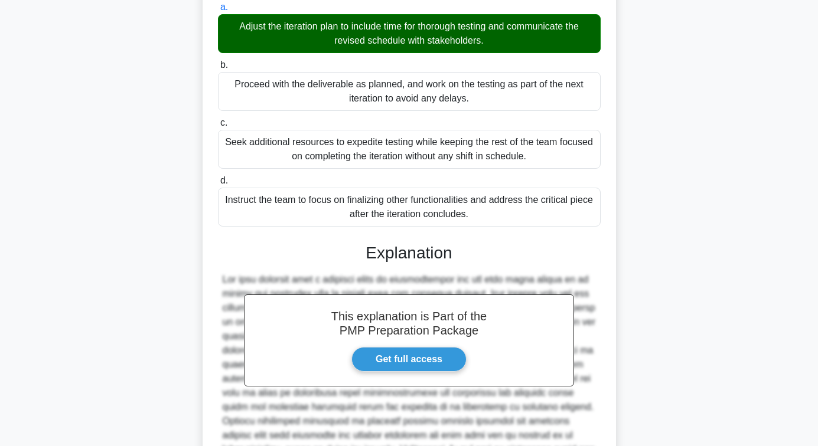
scroll to position [311, 0]
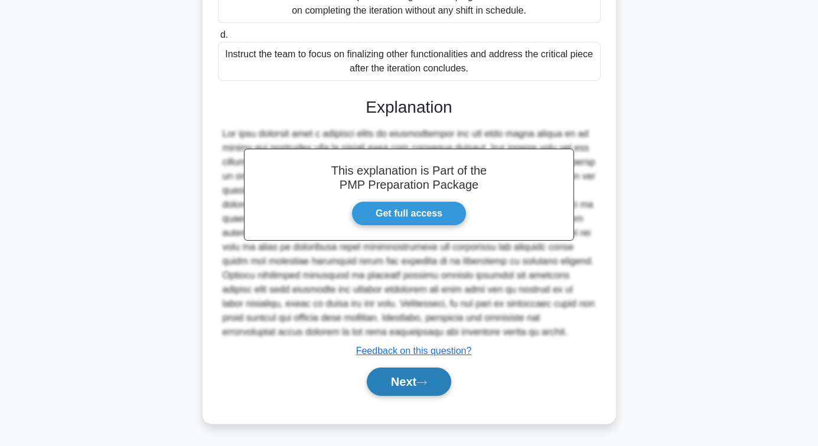
click at [414, 380] on button "Next" at bounding box center [409, 382] width 84 height 28
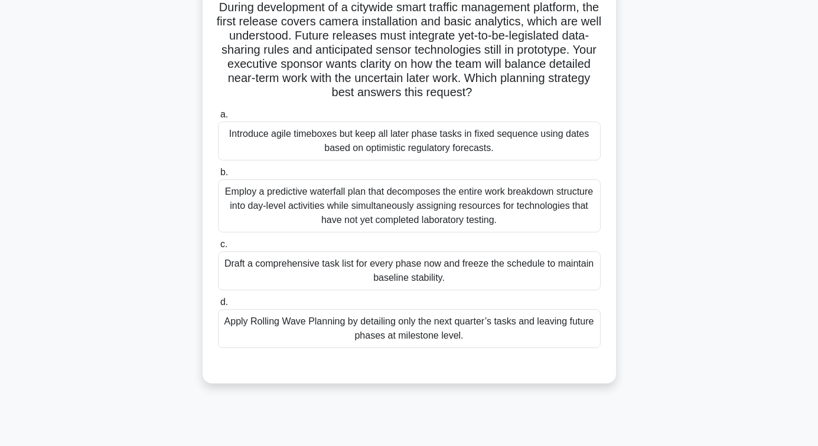
scroll to position [73, 0]
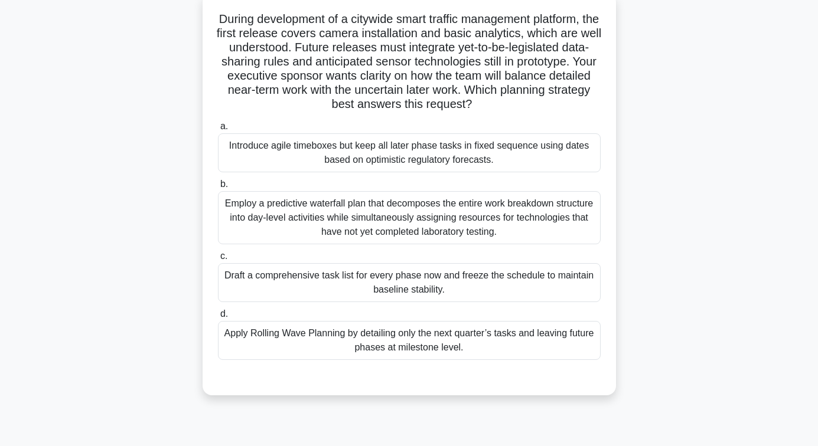
click at [404, 338] on div "Apply Rolling Wave Planning by detailing only the next quarter’s tasks and leav…" at bounding box center [409, 340] width 383 height 39
click at [218, 318] on input "d. Apply Rolling Wave Planning by detailing only the next quarter’s tasks and l…" at bounding box center [218, 315] width 0 height 8
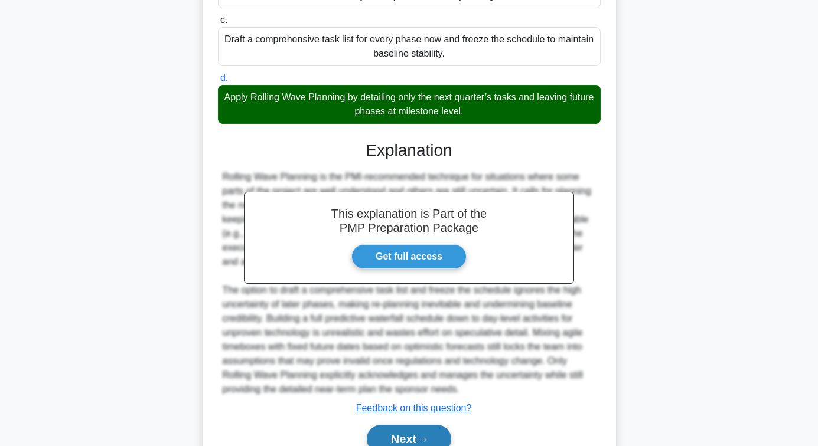
click at [393, 427] on button "Next" at bounding box center [409, 439] width 84 height 28
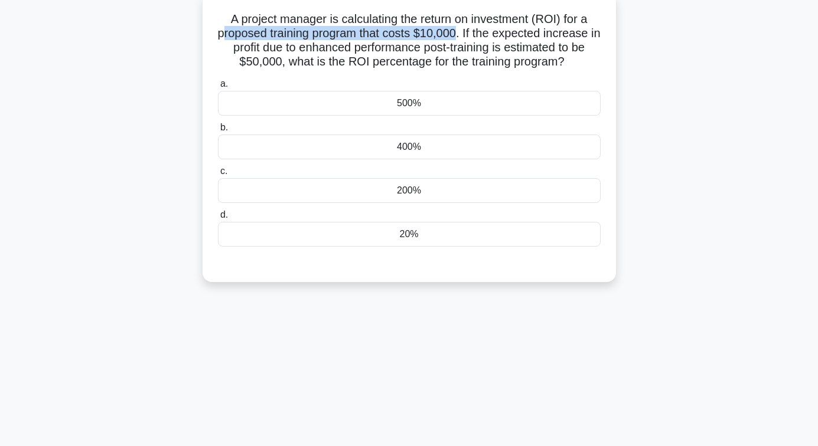
drag, startPoint x: 226, startPoint y: 34, endPoint x: 463, endPoint y: 34, distance: 237.3
click at [463, 34] on h5 "A project manager is calculating the return on investment (ROI) for a proposed …" at bounding box center [409, 41] width 385 height 58
click at [347, 106] on div "500%" at bounding box center [409, 103] width 383 height 25
click at [218, 88] on input "a. 500%" at bounding box center [218, 84] width 0 height 8
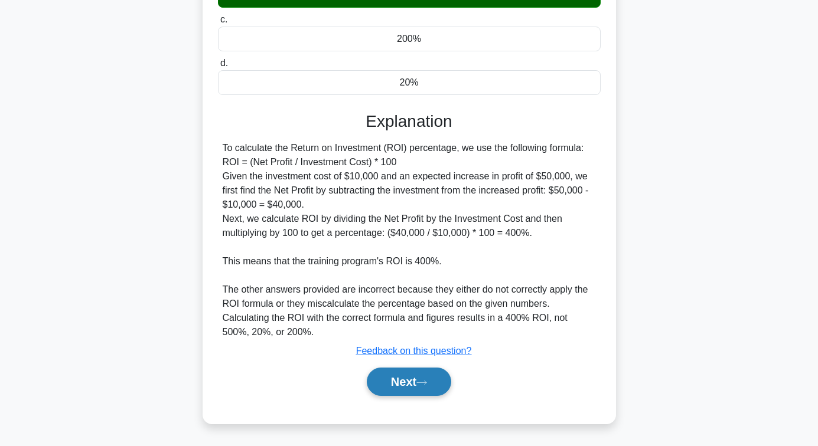
click at [397, 372] on button "Next" at bounding box center [409, 382] width 84 height 28
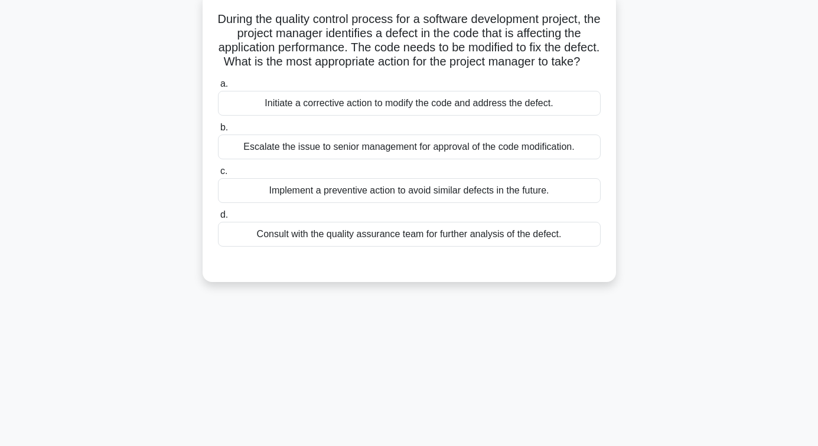
click at [406, 247] on div "Consult with the quality assurance team for further analysis of the defect." at bounding box center [409, 234] width 383 height 25
click at [218, 219] on input "d. Consult with the quality assurance team for further analysis of the defect." at bounding box center [218, 215] width 0 height 8
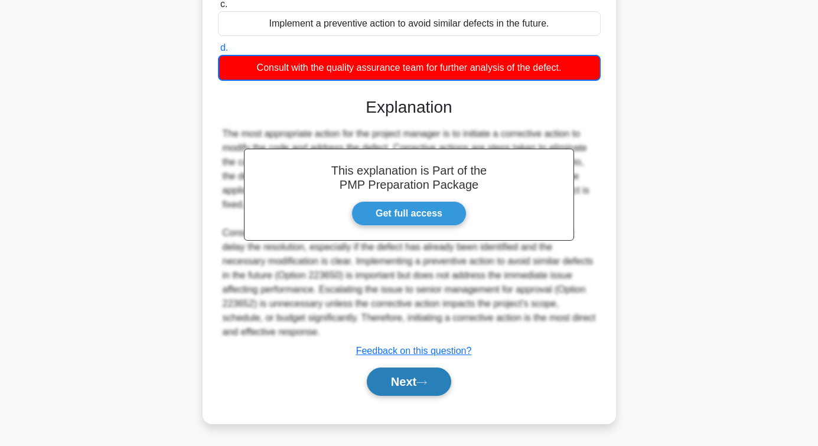
click at [400, 387] on button "Next" at bounding box center [409, 382] width 84 height 28
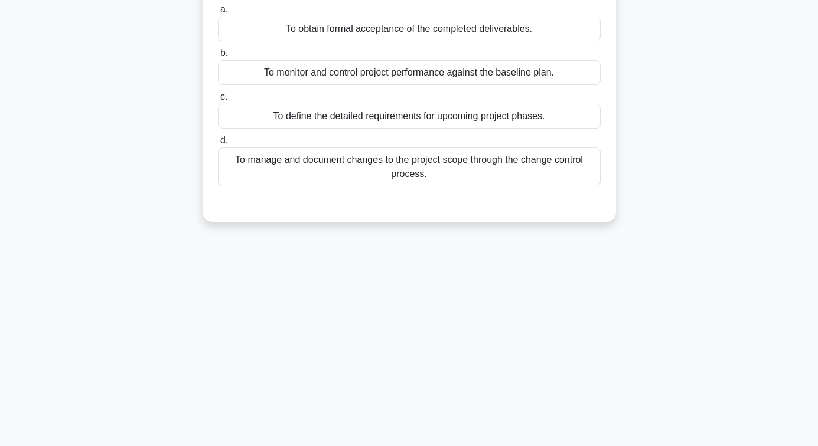
scroll to position [14, 0]
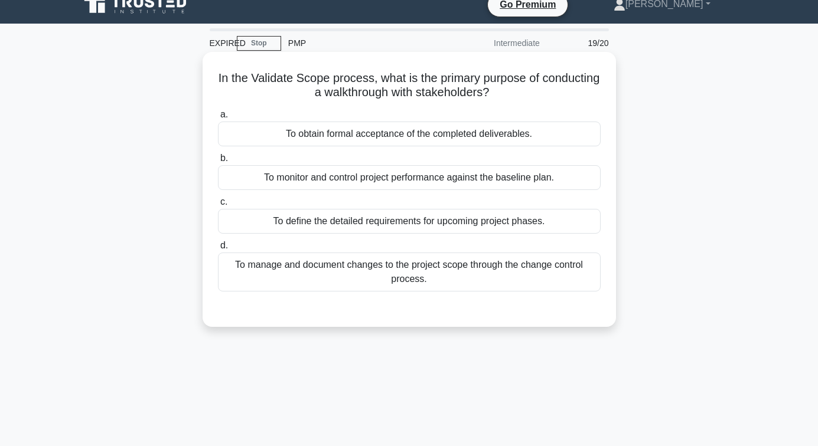
click at [424, 130] on div "To obtain formal acceptance of the completed deliverables." at bounding box center [409, 134] width 383 height 25
click at [218, 119] on input "a. To obtain formal acceptance of the completed deliverables." at bounding box center [218, 115] width 0 height 8
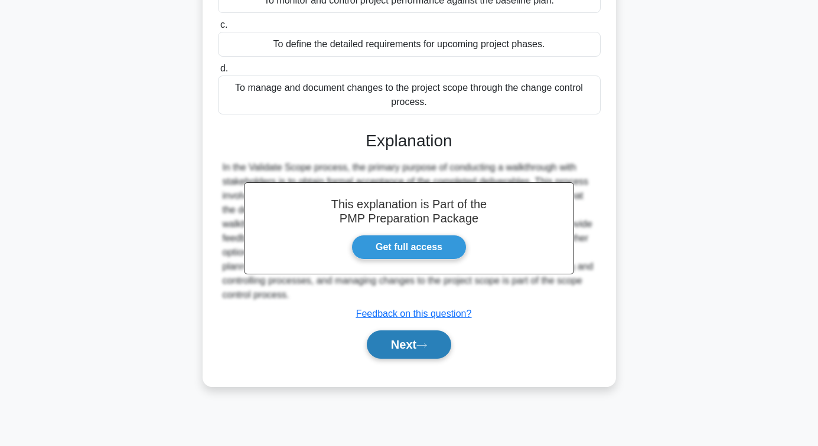
click at [417, 339] on button "Next" at bounding box center [409, 345] width 84 height 28
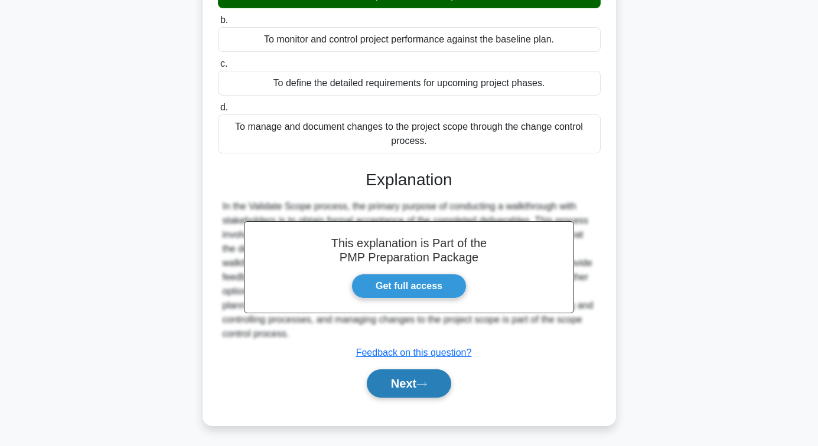
scroll to position [82, 0]
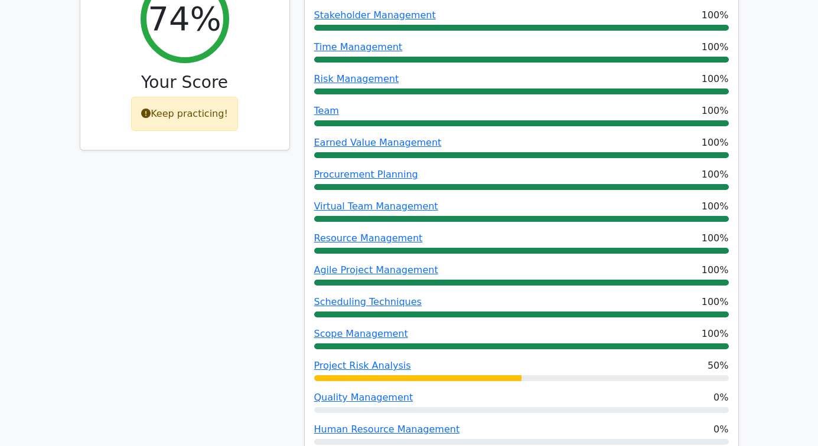
scroll to position [826, 0]
